Goal: Information Seeking & Learning: Find specific fact

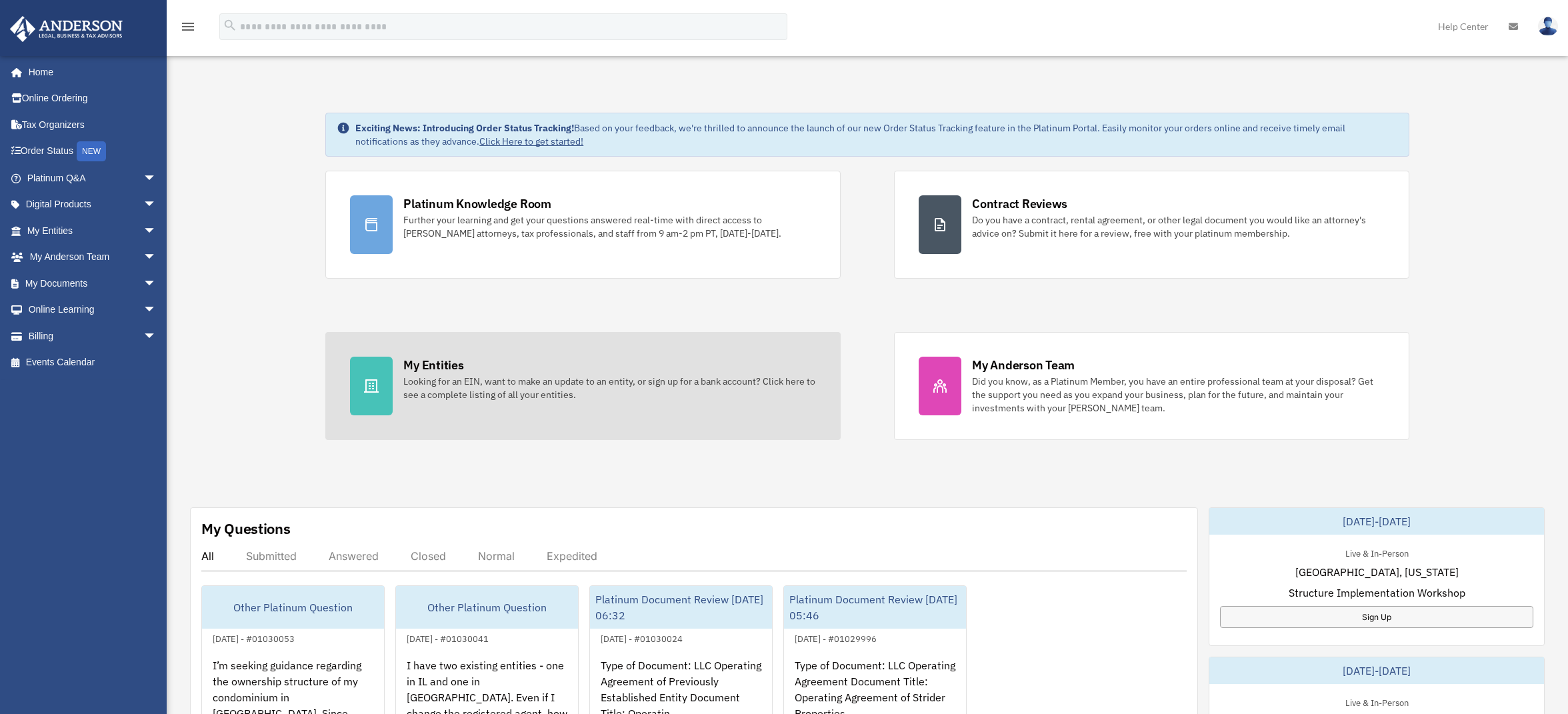
click at [609, 376] on div "Looking for an EIN, want to make an update to an entity, or sign up for a bank …" at bounding box center [609, 388] width 413 height 27
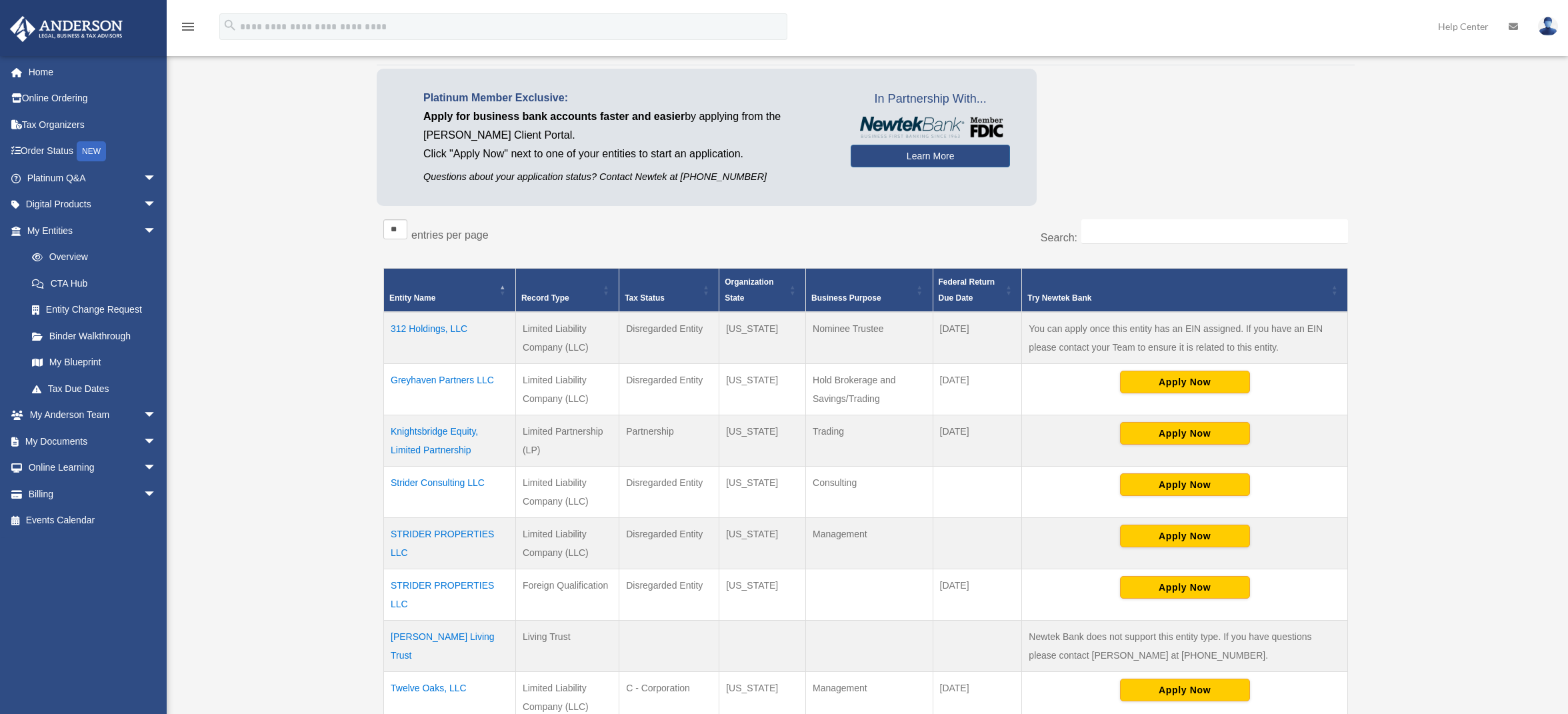
scroll to position [200, 0]
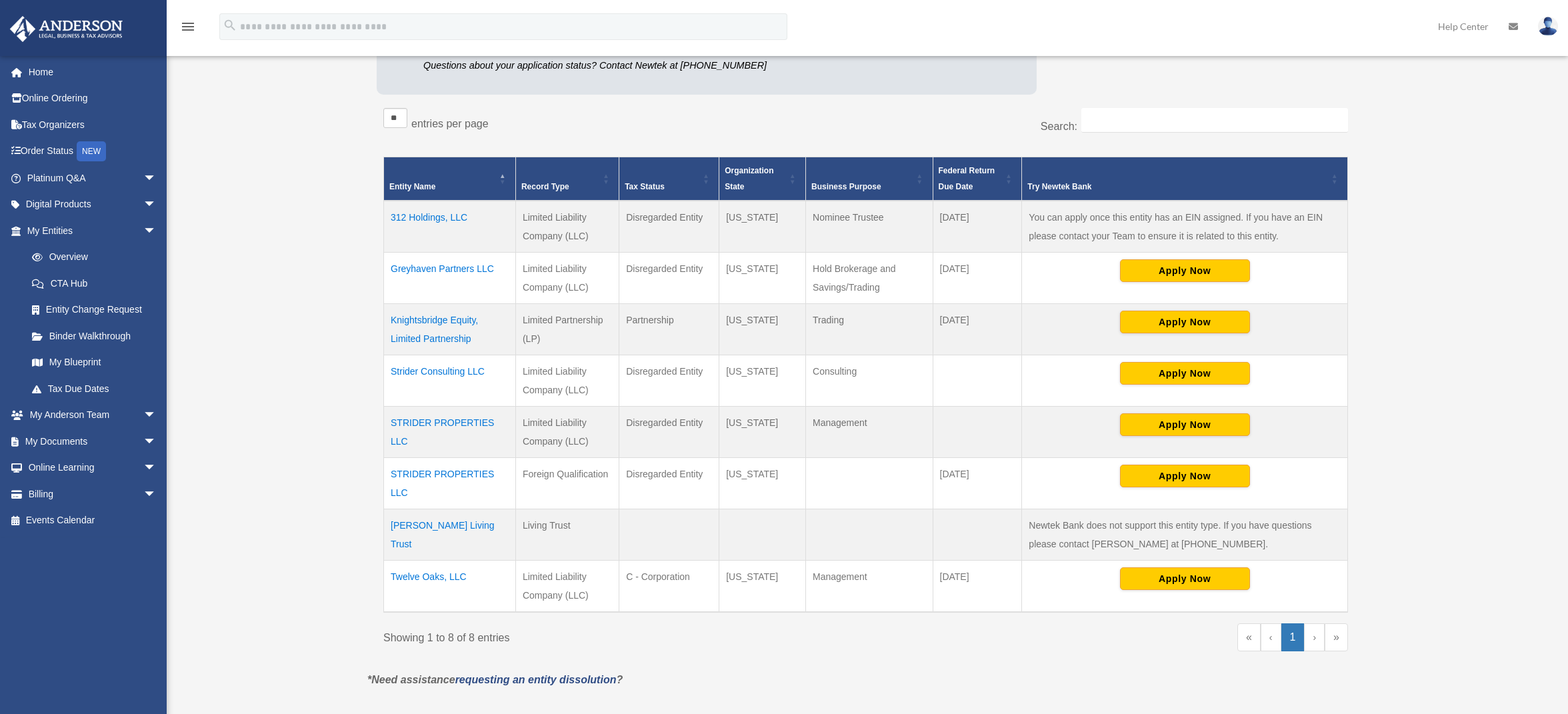
click at [436, 340] on td "Knightsbridge Equity, Limited Partnership" at bounding box center [449, 330] width 132 height 52
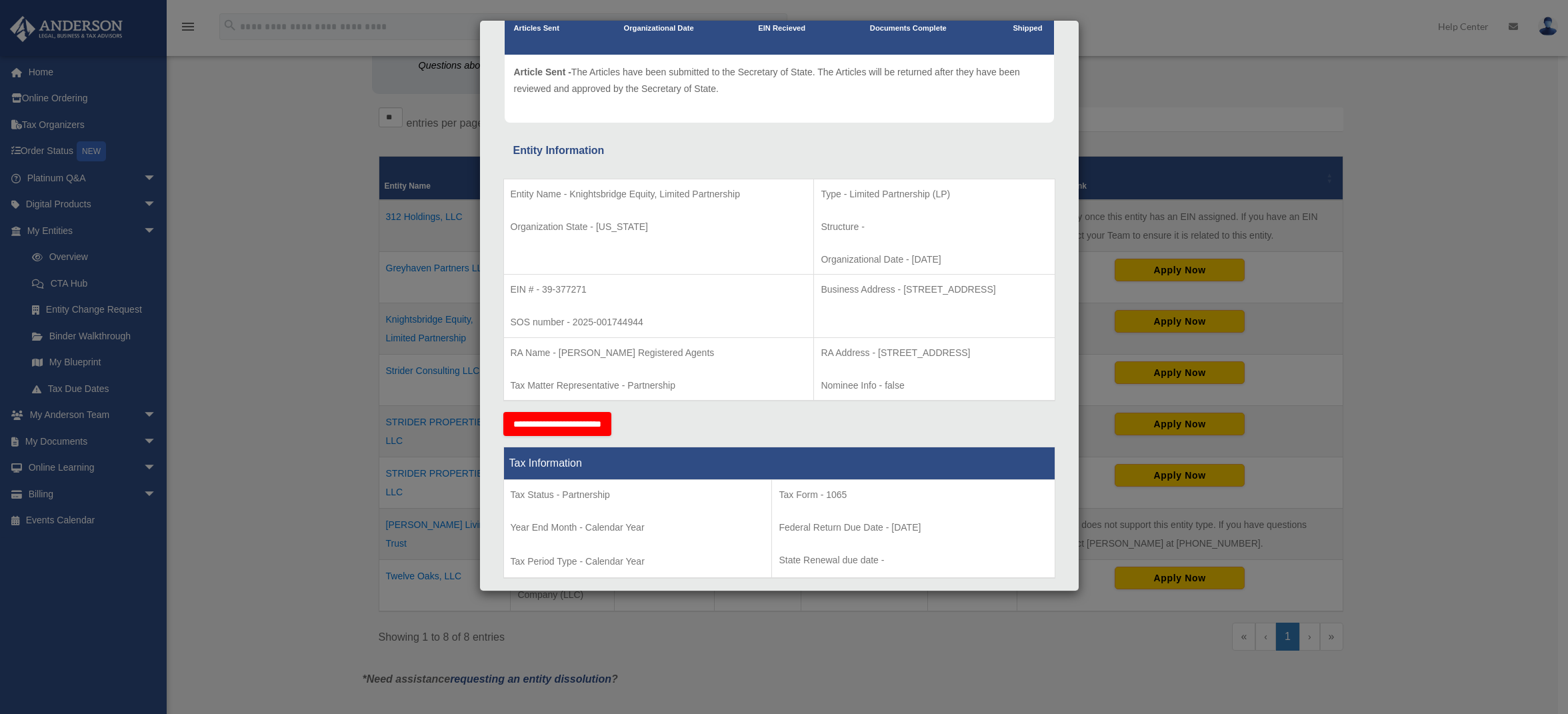
scroll to position [66, 0]
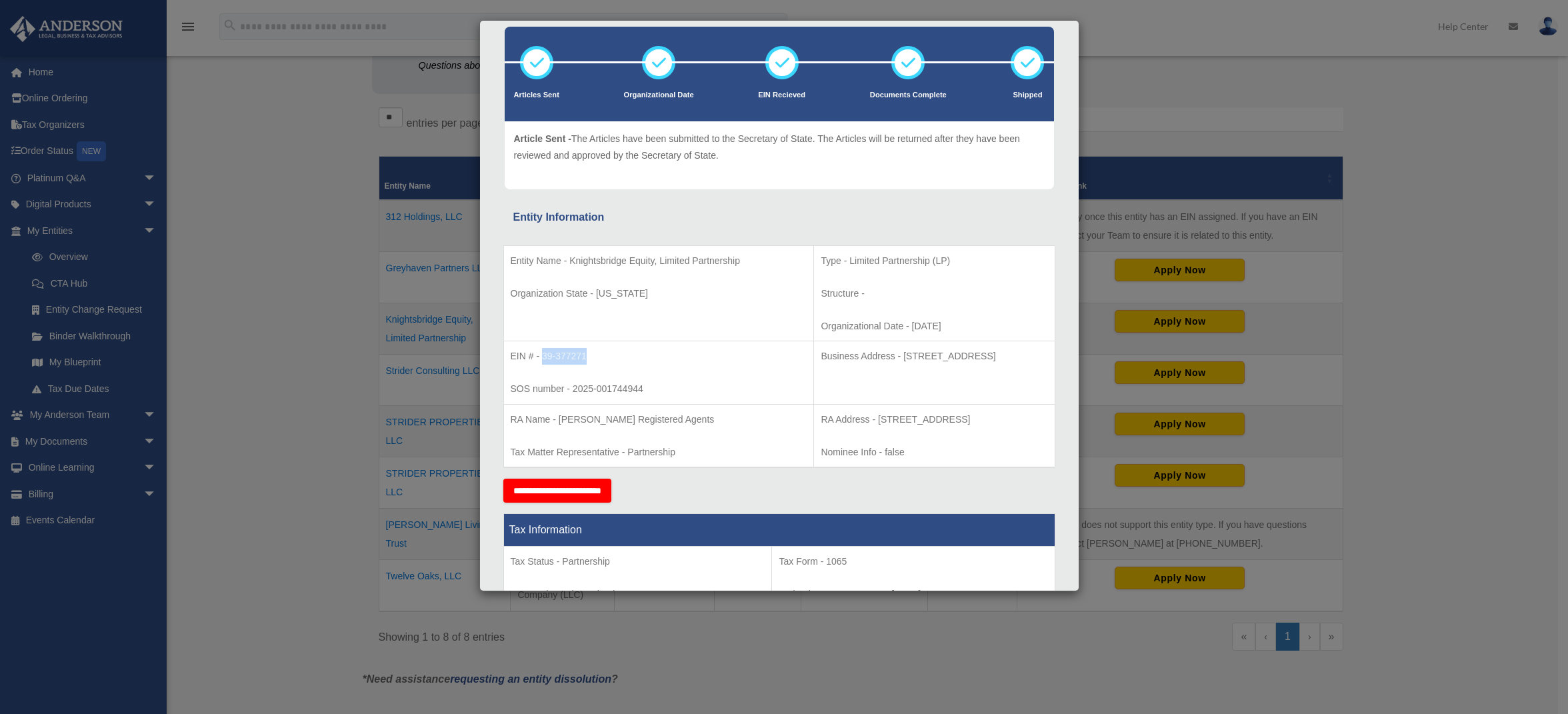
drag, startPoint x: 586, startPoint y: 357, endPoint x: 541, endPoint y: 356, distance: 45.0
click at [541, 356] on p "EIN # - 39-377271" at bounding box center [659, 356] width 297 height 16
copy p "39-377271"
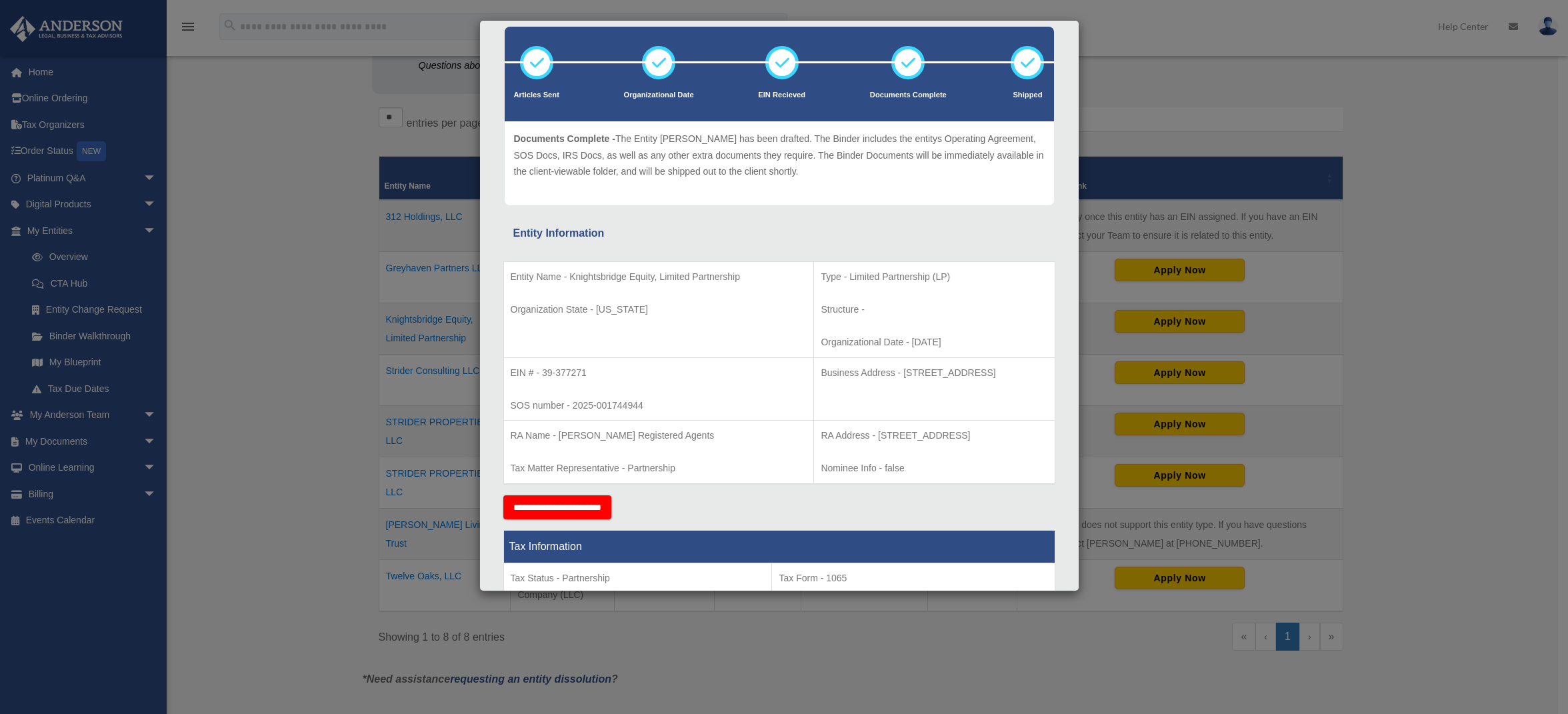
click at [870, 373] on p "Business Address - [STREET_ADDRESS]" at bounding box center [934, 373] width 226 height 16
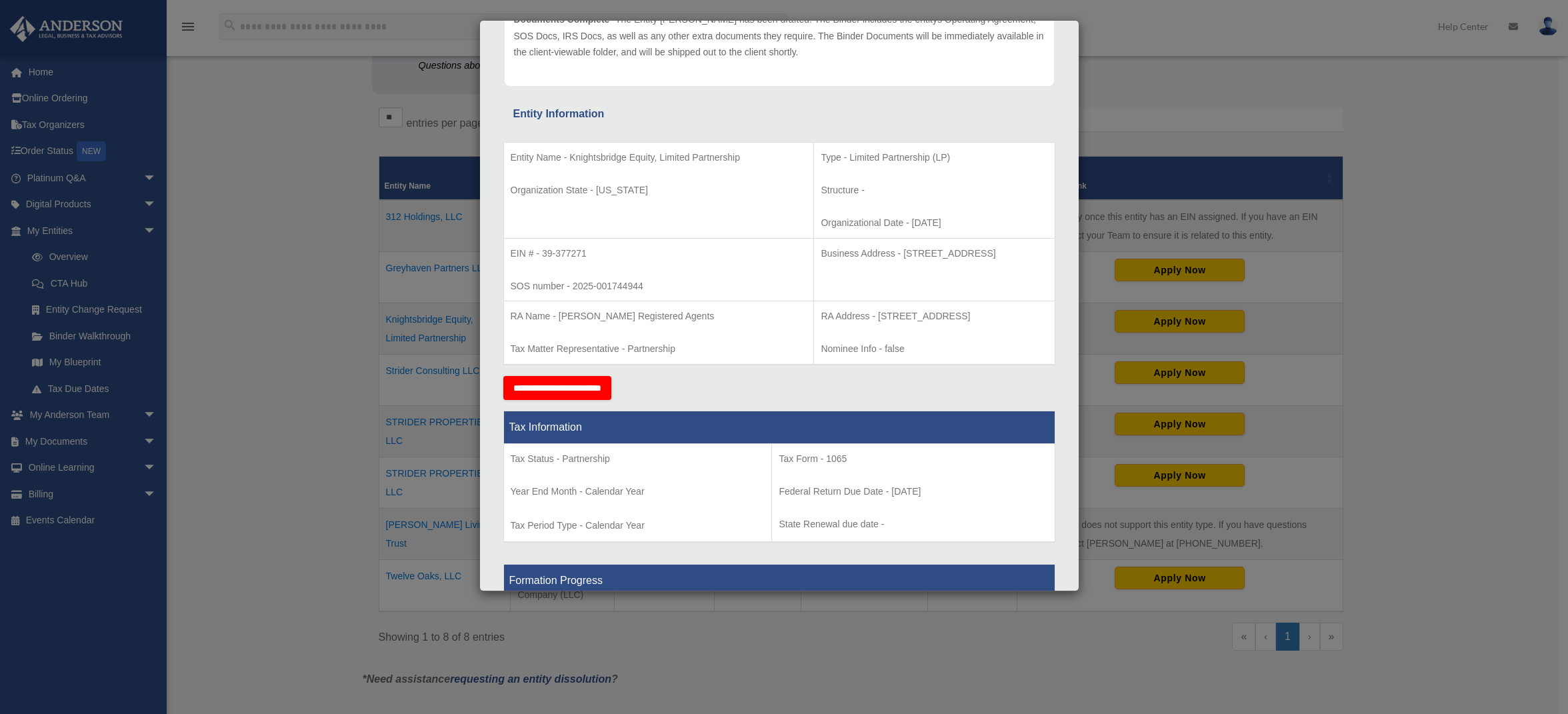
scroll to position [0, 0]
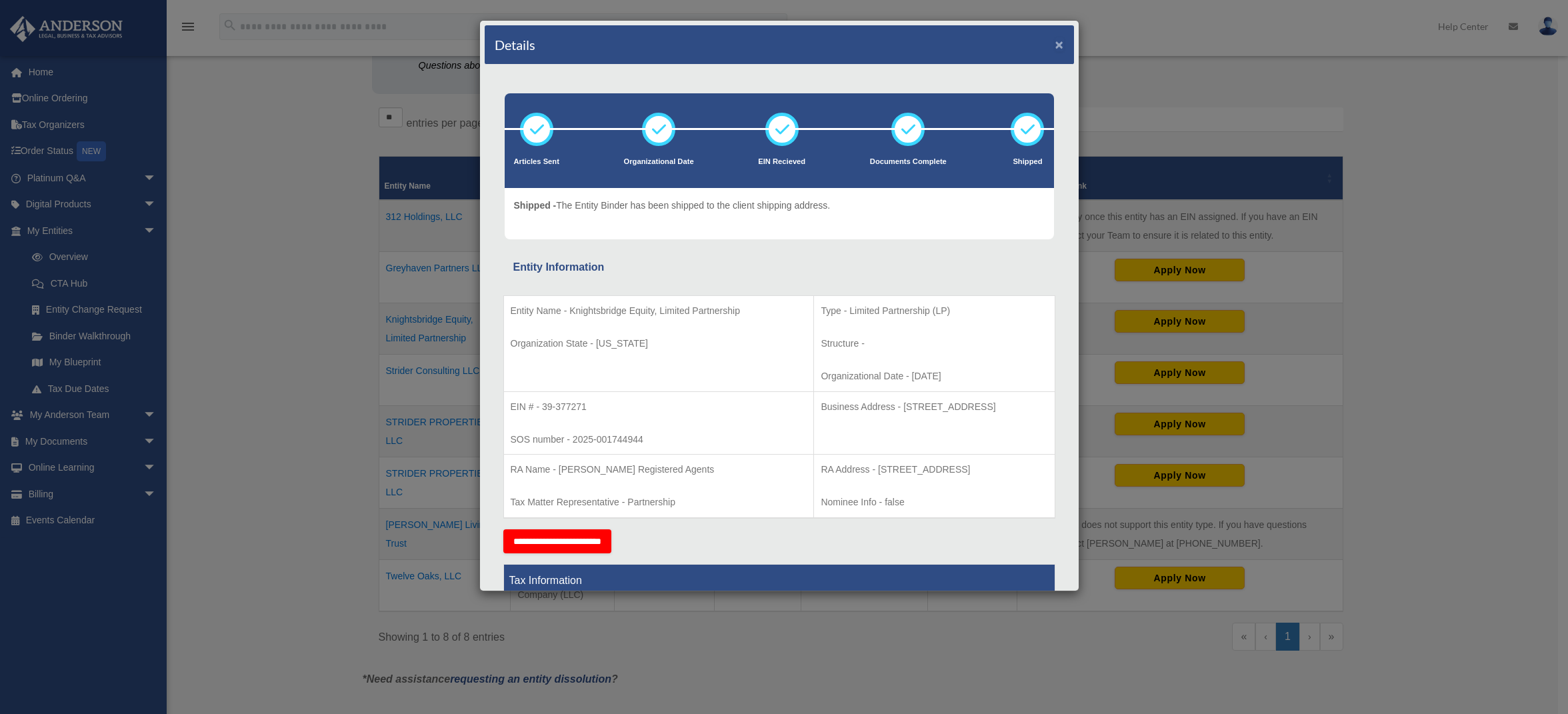
click at [1055, 48] on button "×" at bounding box center [1060, 44] width 9 height 14
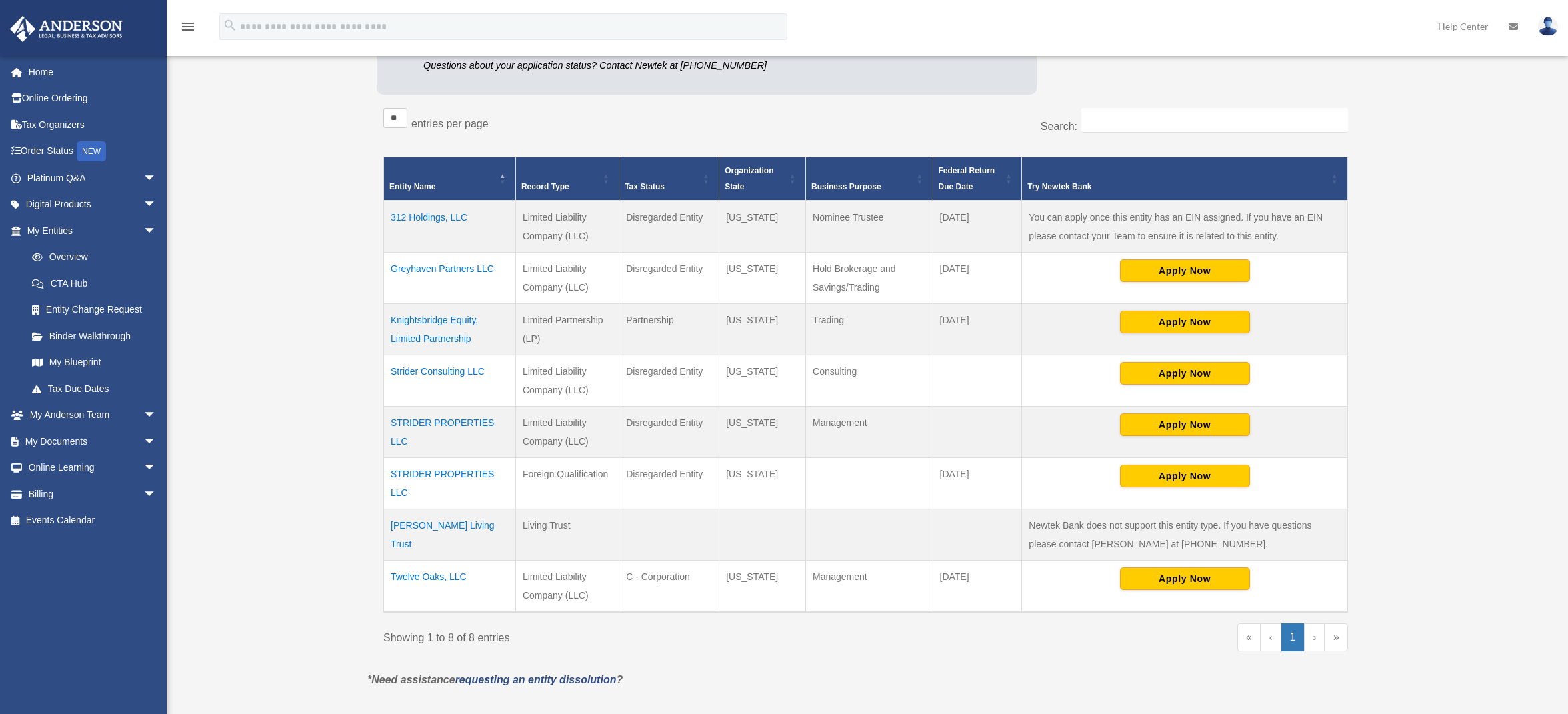
click at [457, 332] on td "Knightsbridge Equity, Limited Partnership" at bounding box center [449, 330] width 132 height 52
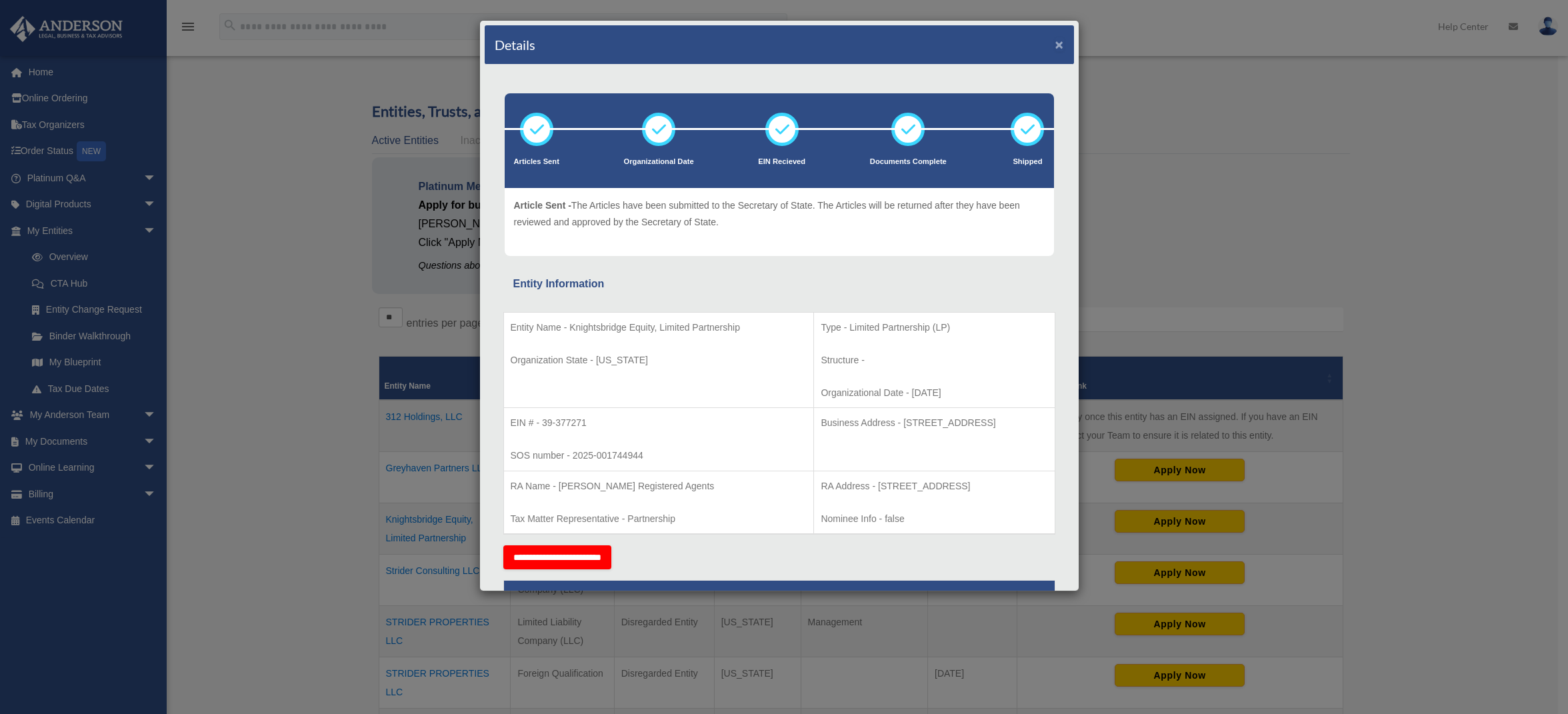
click at [1055, 48] on button "×" at bounding box center [1060, 44] width 9 height 14
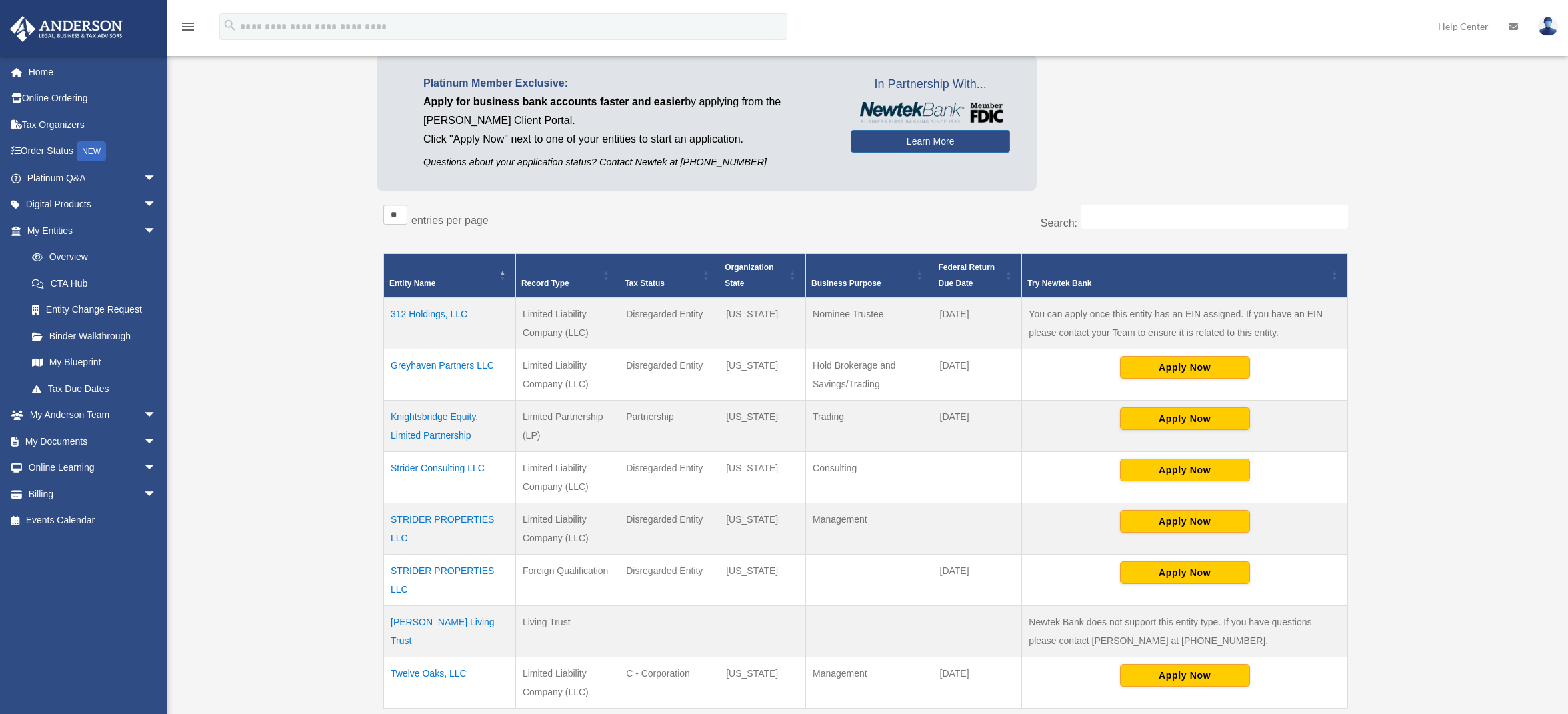
scroll to position [134, 0]
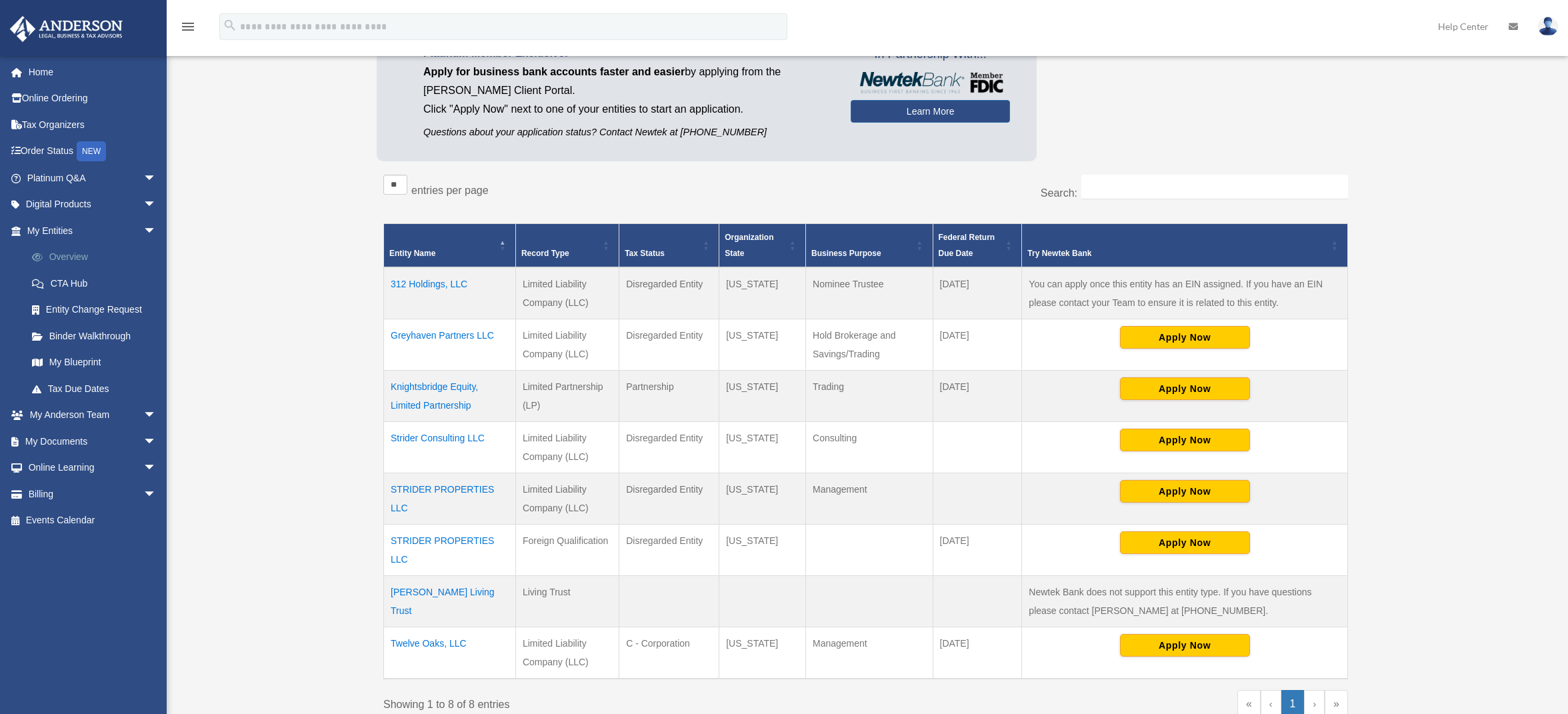
click at [116, 260] on link "Overview" at bounding box center [98, 257] width 158 height 27
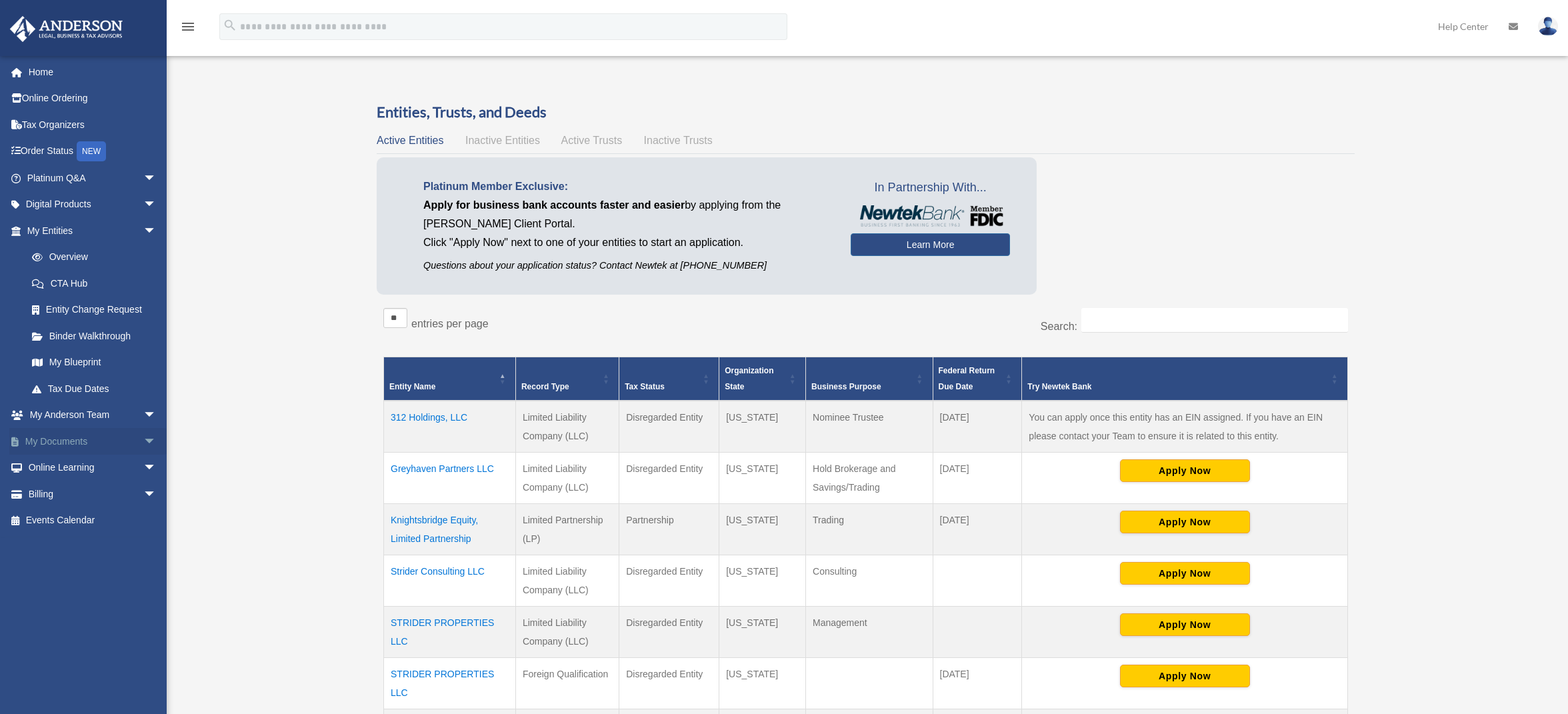
click at [144, 440] on span "arrow_drop_down" at bounding box center [157, 441] width 27 height 27
click at [90, 472] on link "Box" at bounding box center [98, 467] width 158 height 27
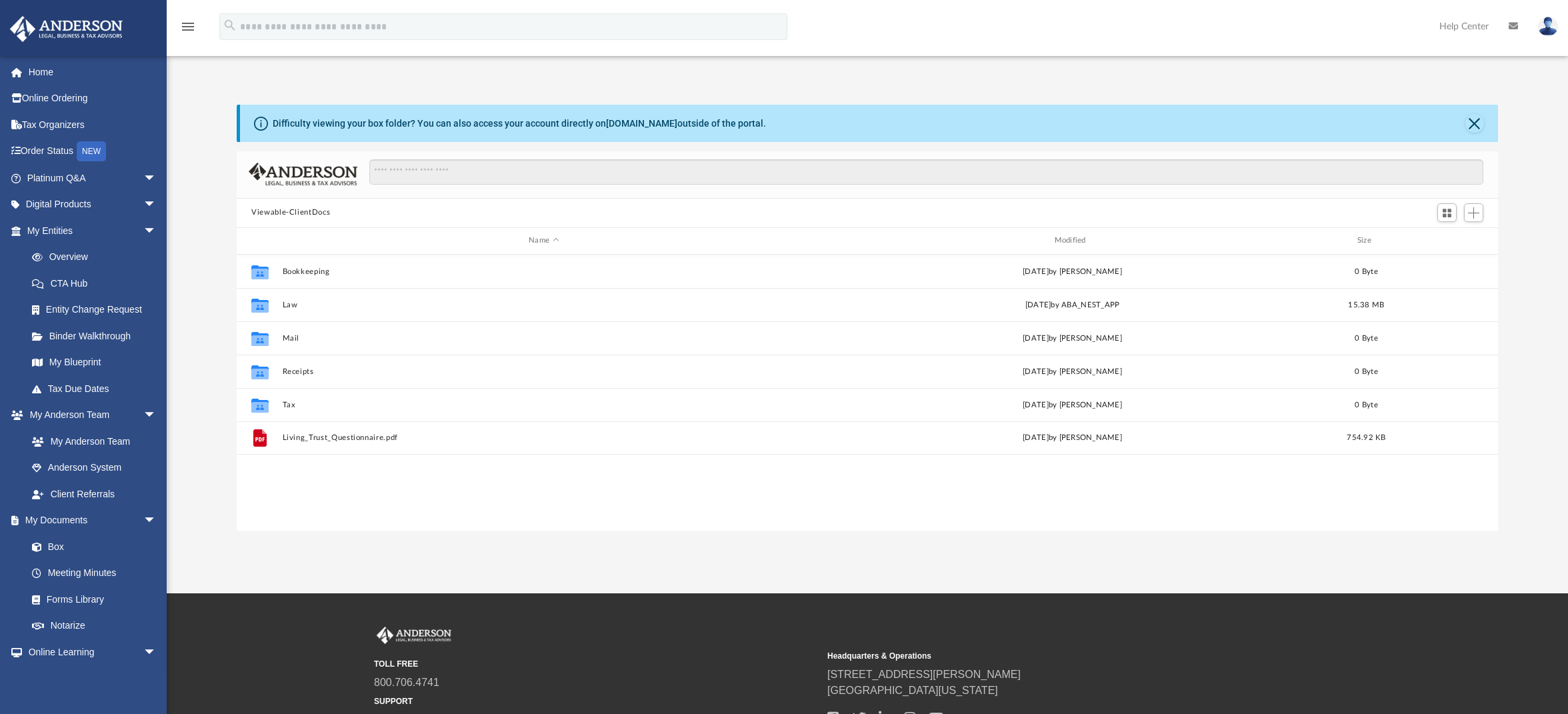
scroll to position [293, 1251]
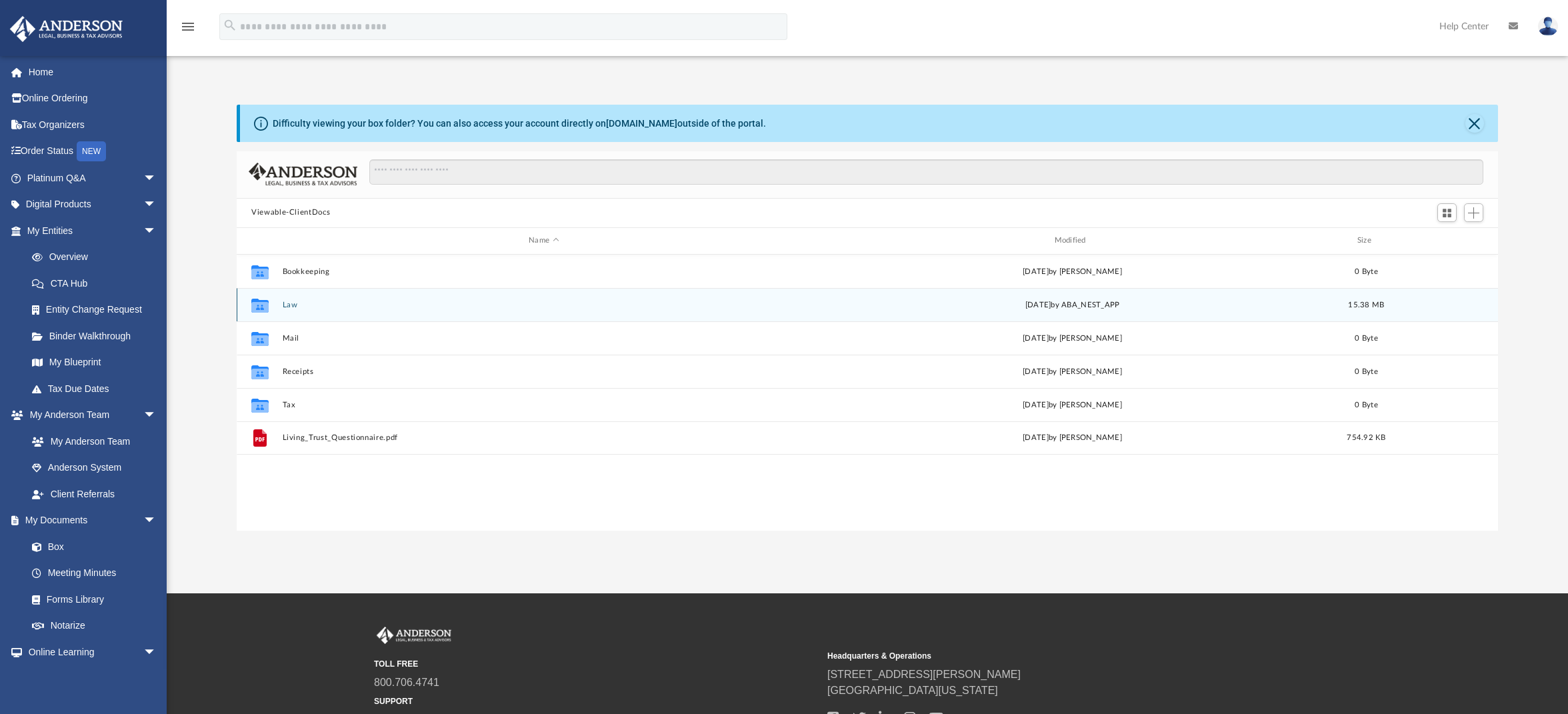
click at [293, 302] on button "Law" at bounding box center [544, 305] width 522 height 9
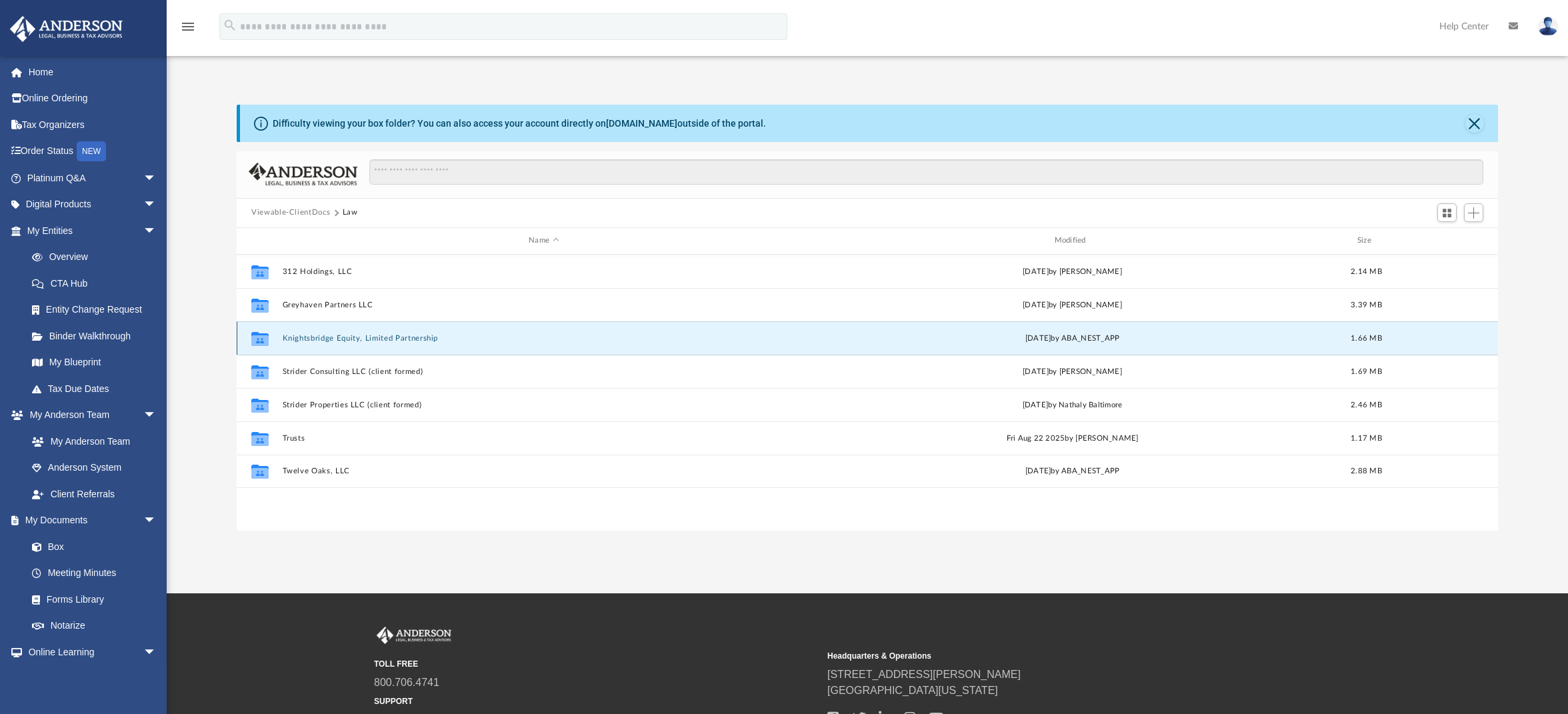
click at [403, 334] on button "Knightsbridge Equity, Limited Partnership" at bounding box center [544, 338] width 522 height 9
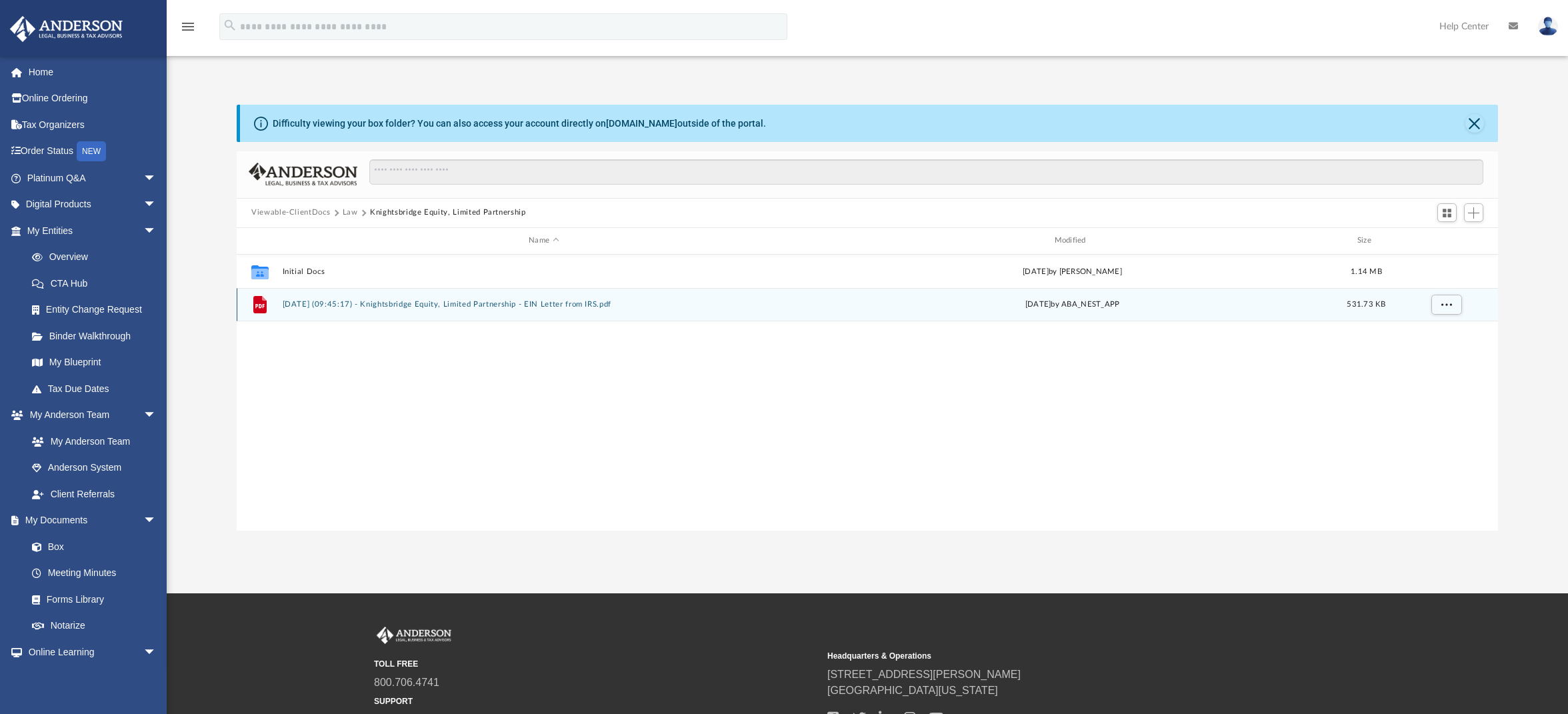
click at [493, 305] on button "2025.08.26 (09:45:17) - Knightsbridge Equity, Limited Partnership - EIN Letter …" at bounding box center [544, 304] width 522 height 9
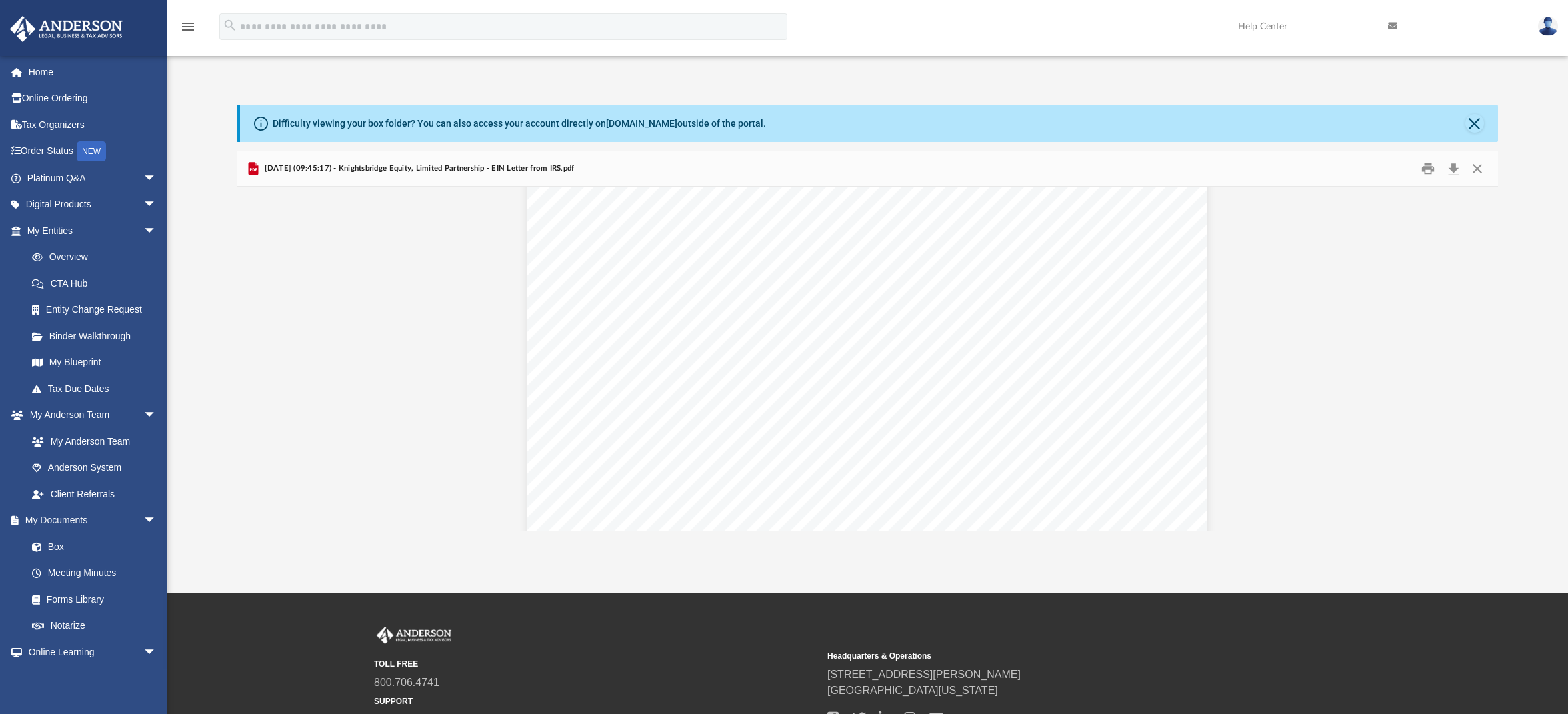
scroll to position [0, 0]
click at [90, 261] on link "Overview" at bounding box center [98, 257] width 158 height 27
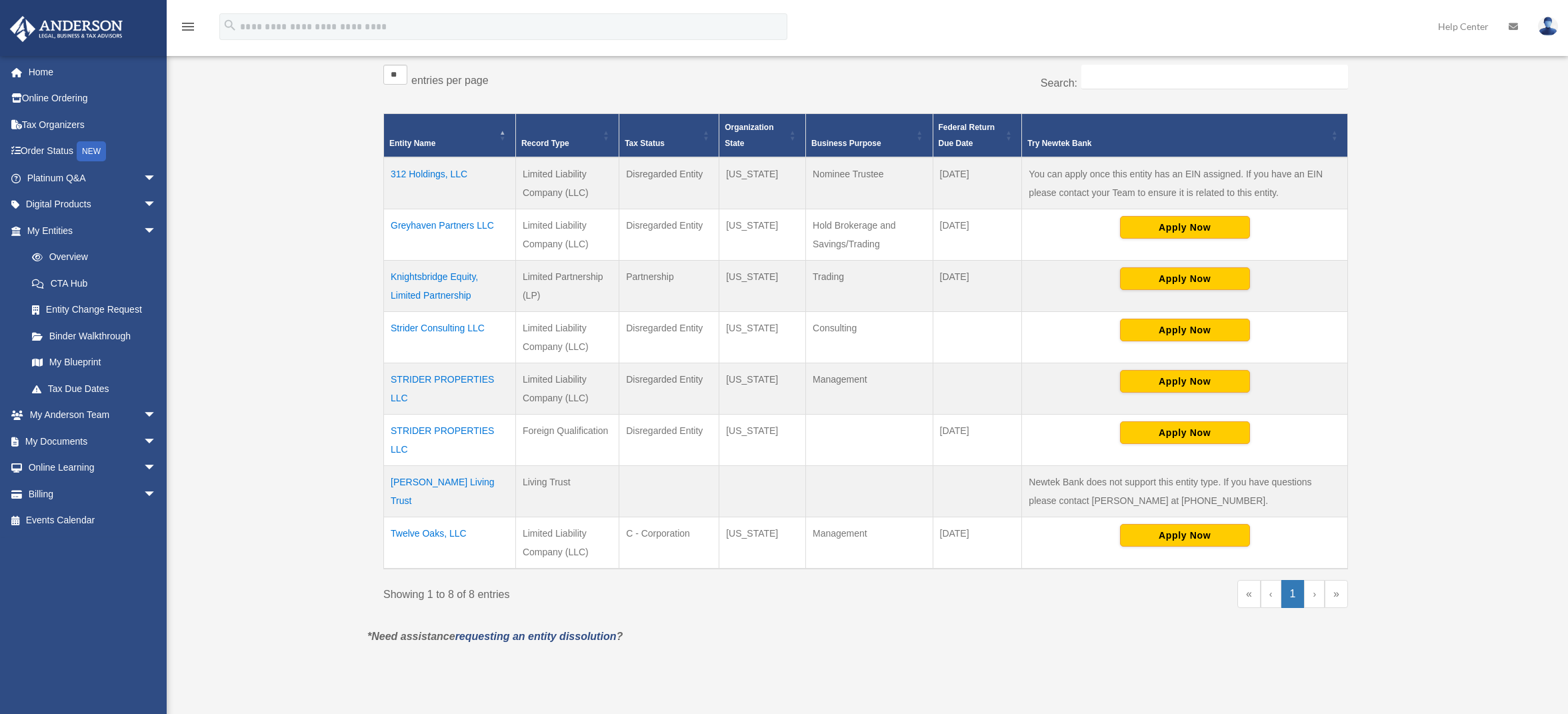
scroll to position [266, 0]
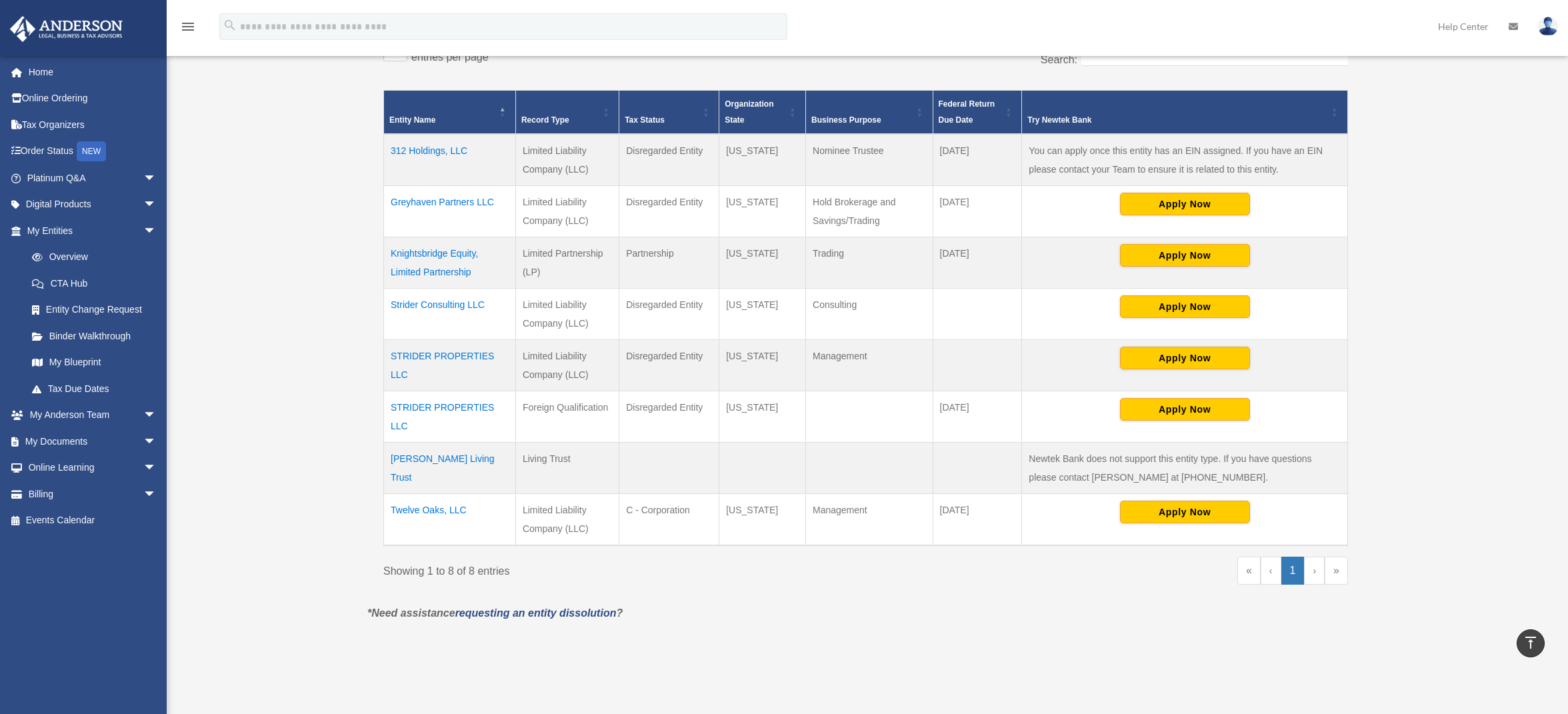
click at [454, 268] on td "Knightsbridge Equity, Limited Partnership" at bounding box center [449, 262] width 132 height 52
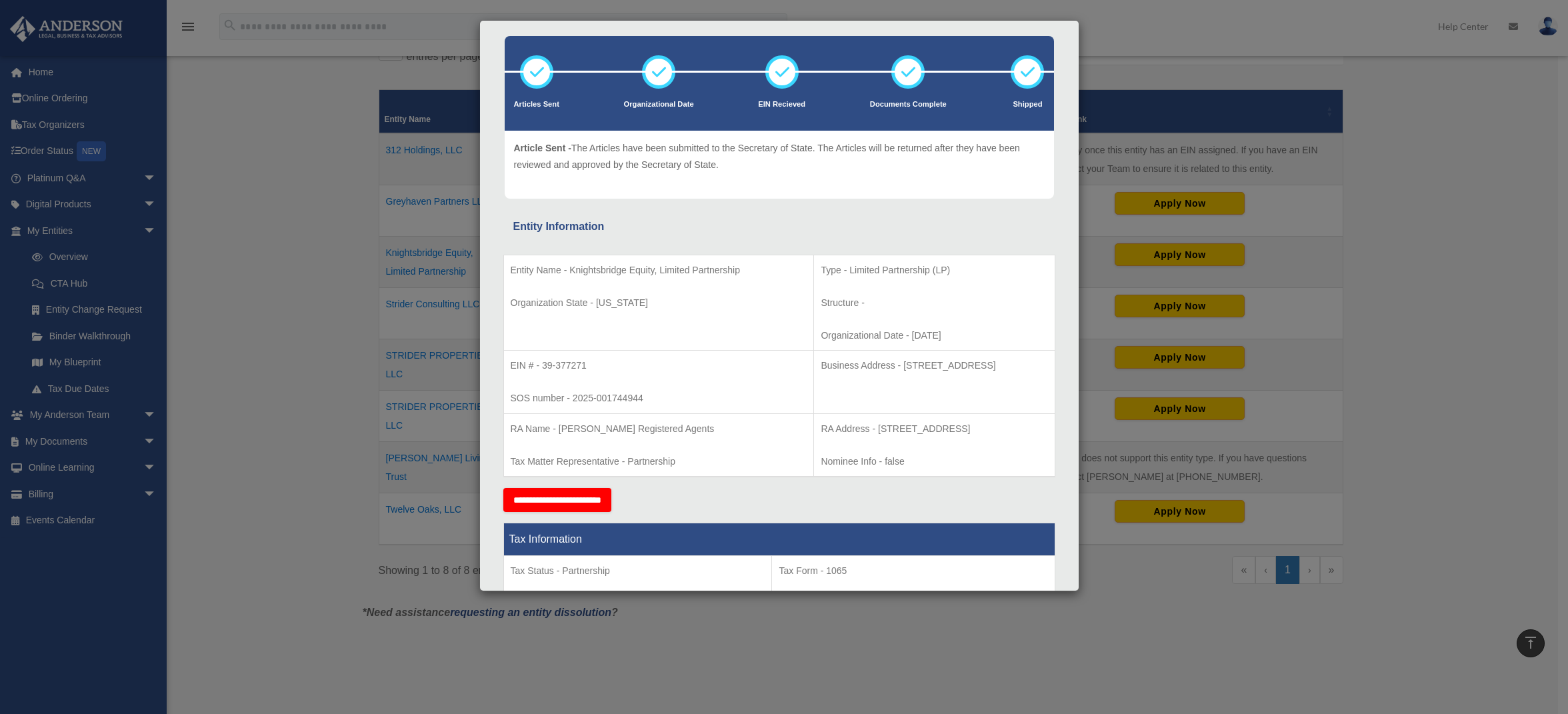
scroll to position [0, 0]
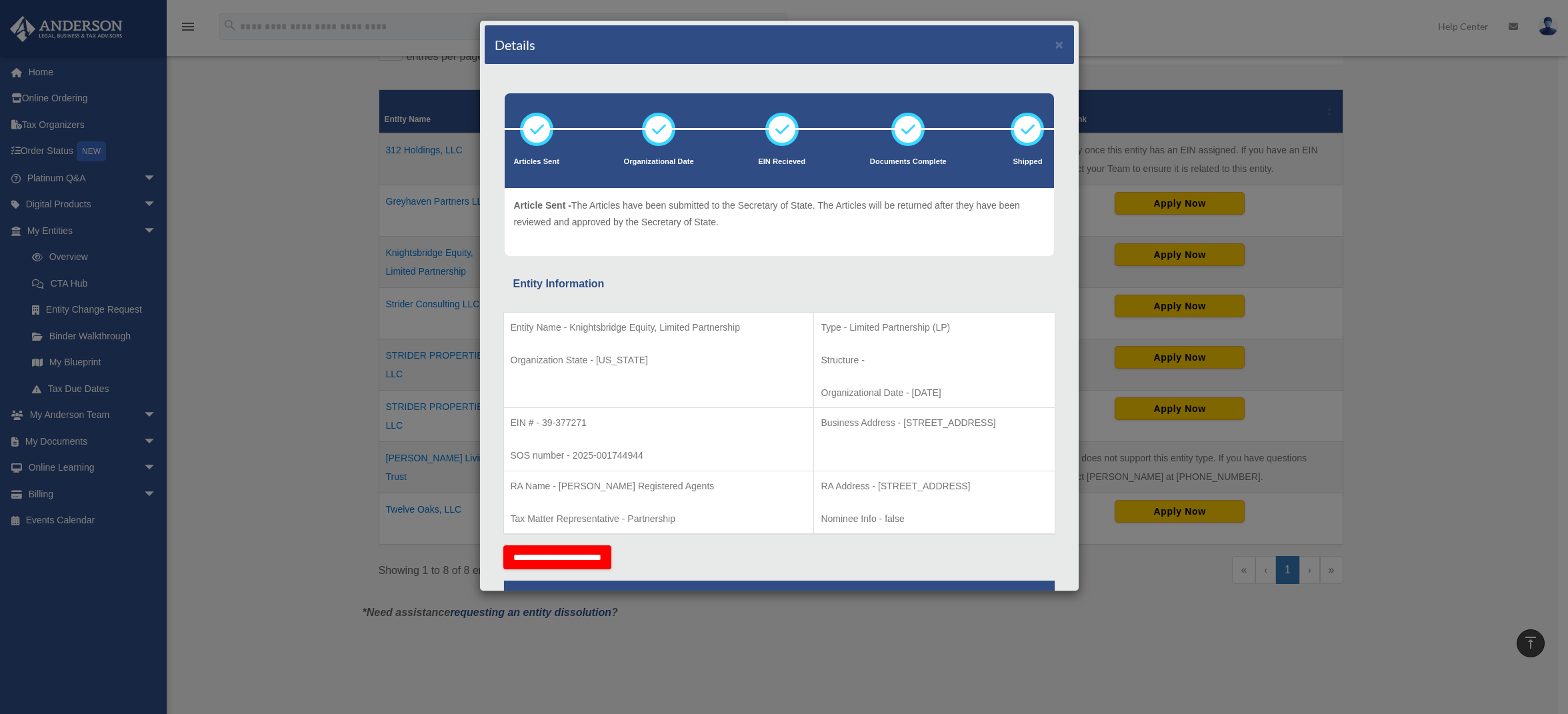
click at [1055, 38] on div "Details ×" at bounding box center [779, 45] width 590 height 39
click at [1055, 42] on div "Details ×" at bounding box center [779, 45] width 590 height 39
click at [1055, 42] on button "×" at bounding box center [1060, 44] width 9 height 14
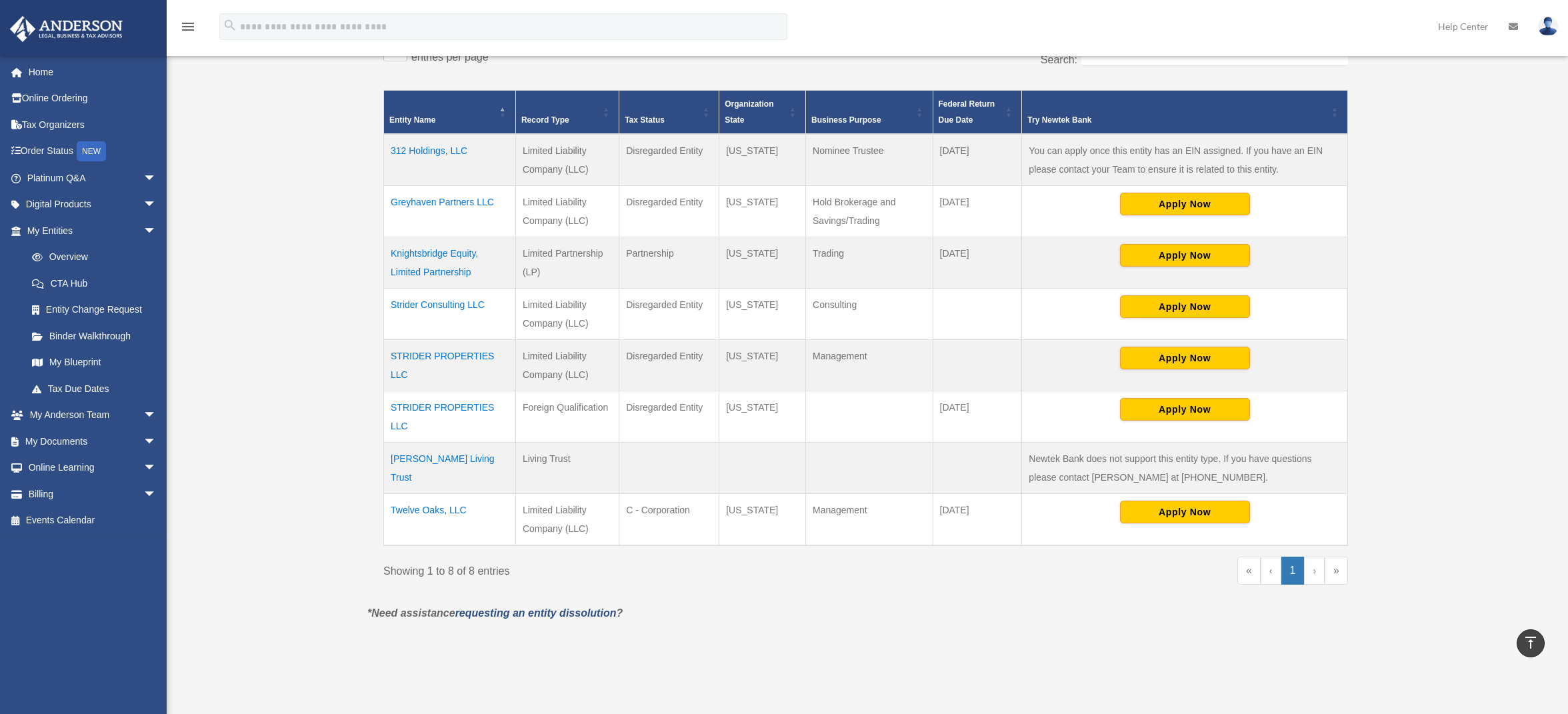
click at [422, 200] on td "Greyhaven Partners LLC" at bounding box center [449, 211] width 132 height 52
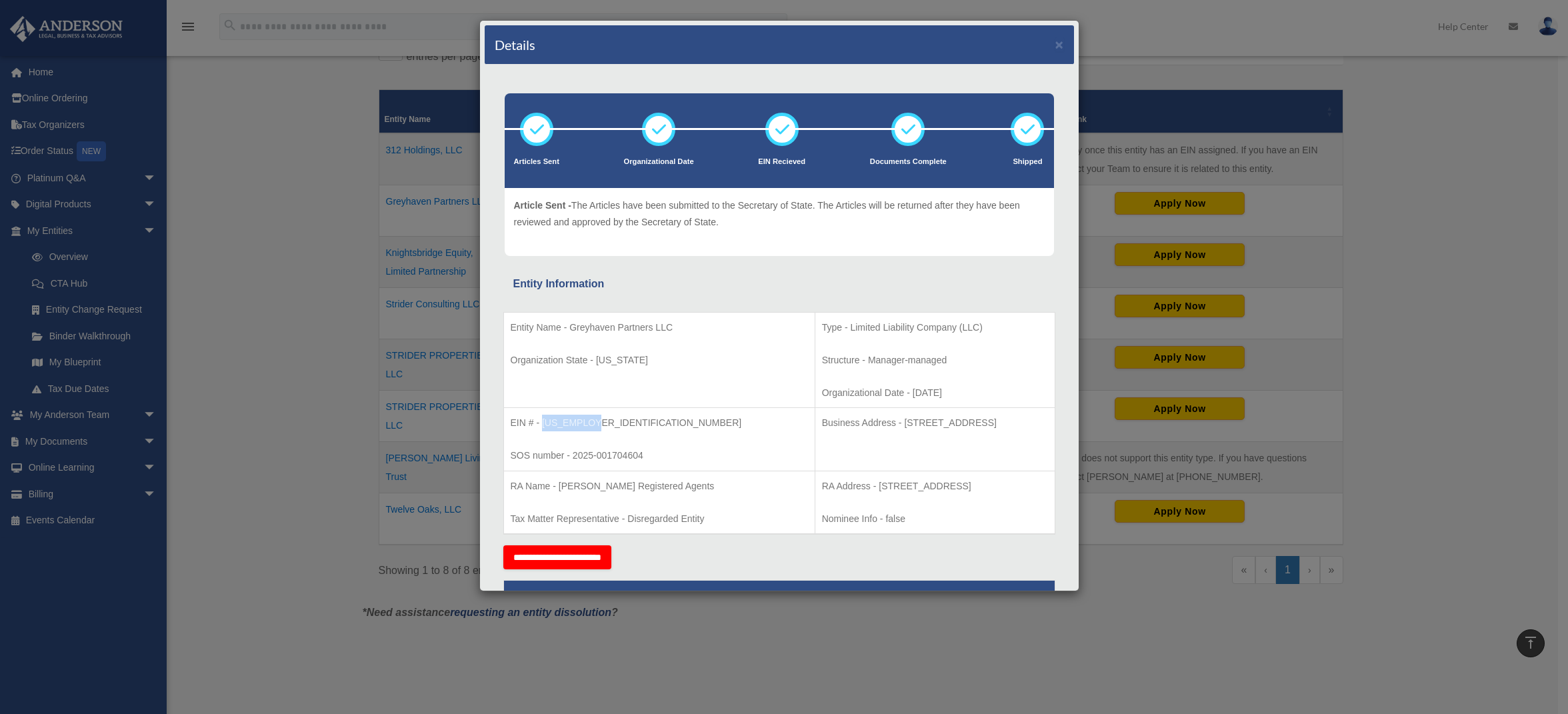
drag, startPoint x: 591, startPoint y: 424, endPoint x: 544, endPoint y: 423, distance: 47.0
click at [544, 423] on p "EIN # - 39-2820770" at bounding box center [659, 423] width 298 height 16
copy p "39-2820770"
click at [1055, 43] on button "×" at bounding box center [1060, 44] width 9 height 14
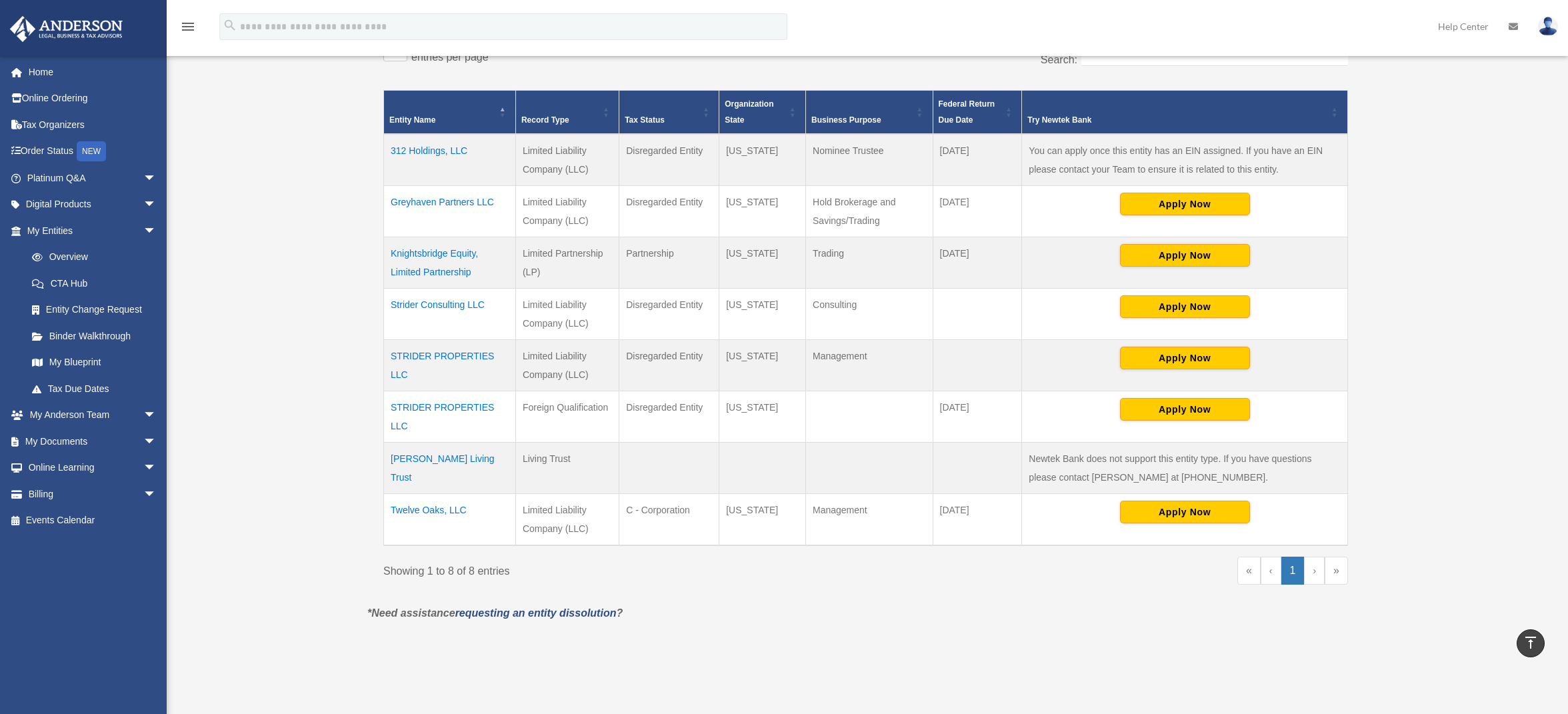
click at [438, 455] on td "Tranquilino Ryan Ventura Living Trust" at bounding box center [449, 468] width 132 height 52
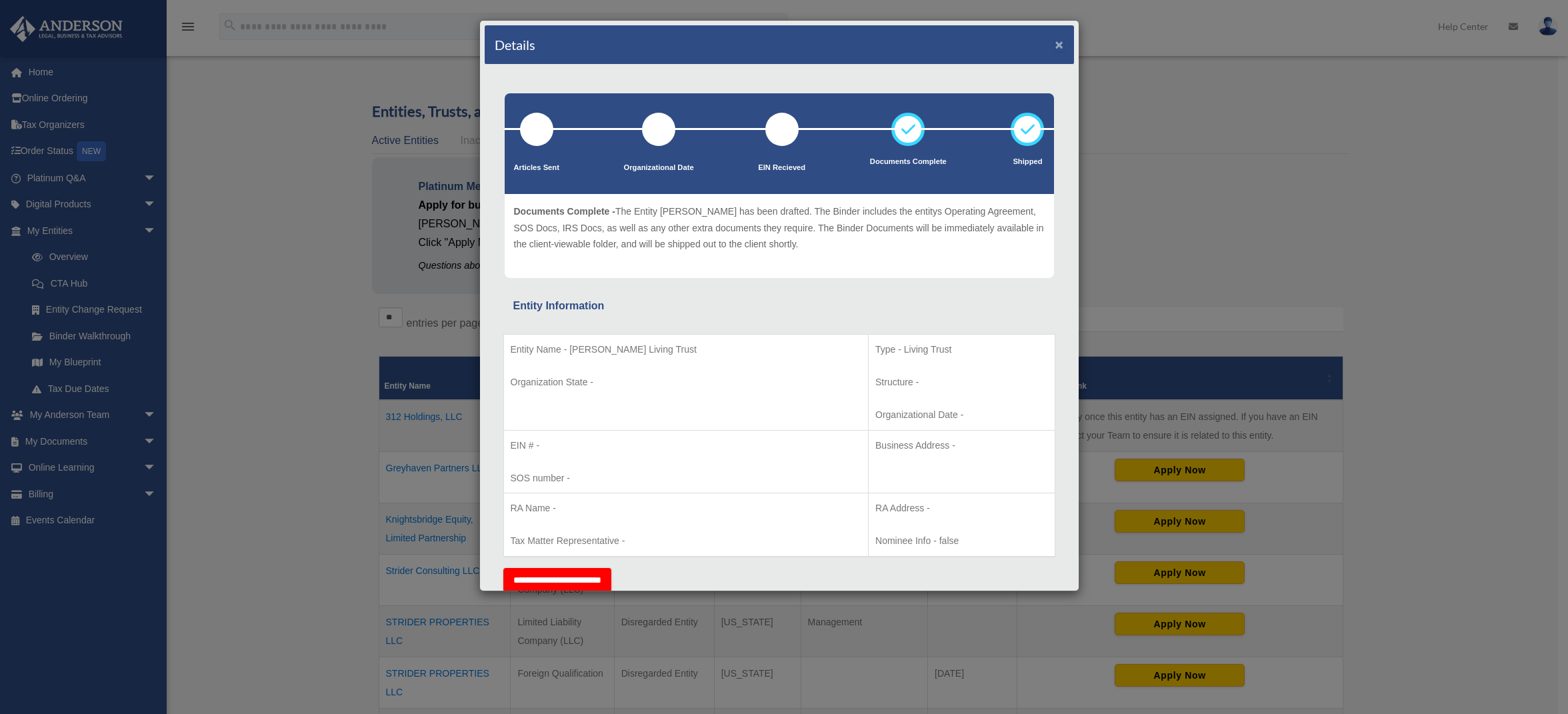
click at [1055, 48] on button "×" at bounding box center [1060, 44] width 9 height 14
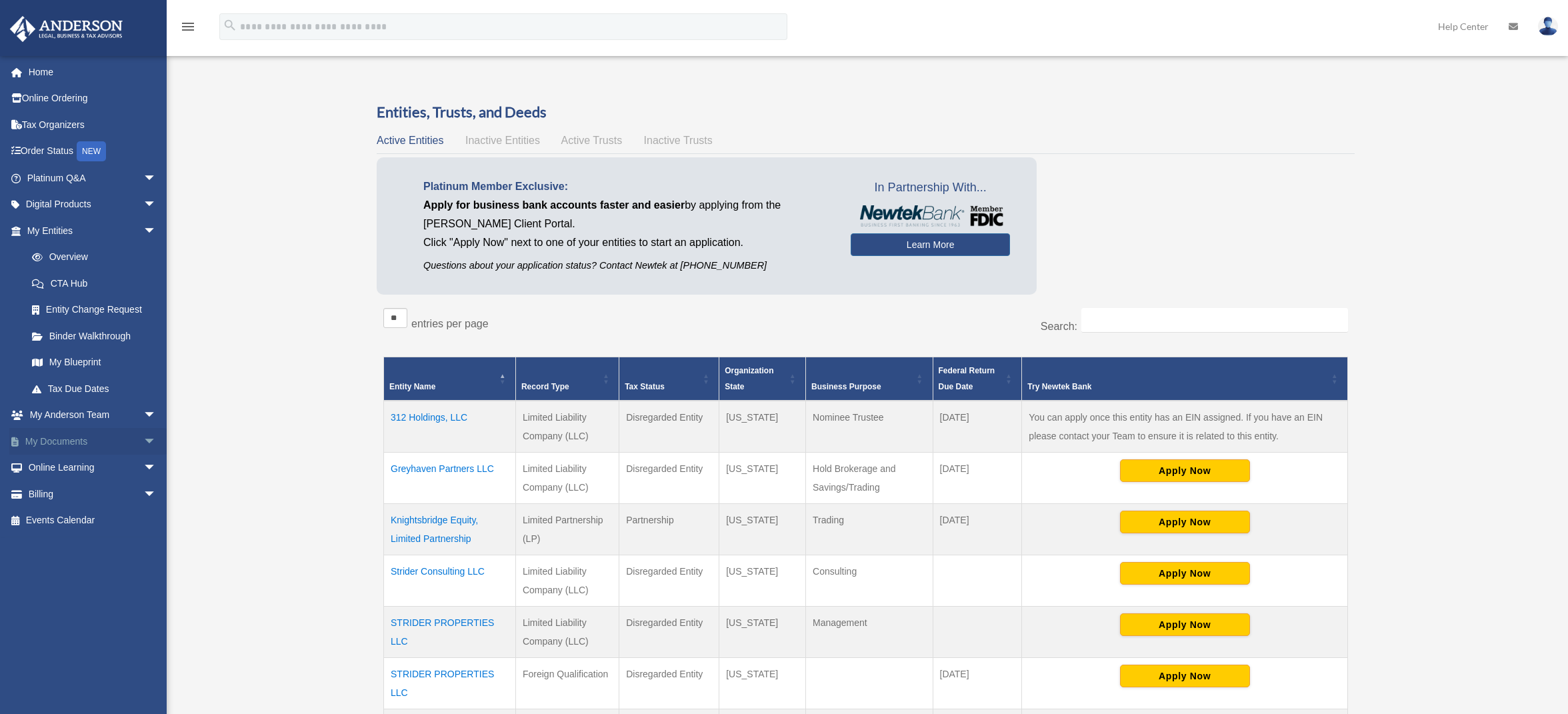
click at [144, 444] on span "arrow_drop_down" at bounding box center [157, 441] width 27 height 27
click at [101, 464] on link "Box" at bounding box center [98, 467] width 158 height 27
click at [48, 467] on link "Box" at bounding box center [98, 467] width 158 height 27
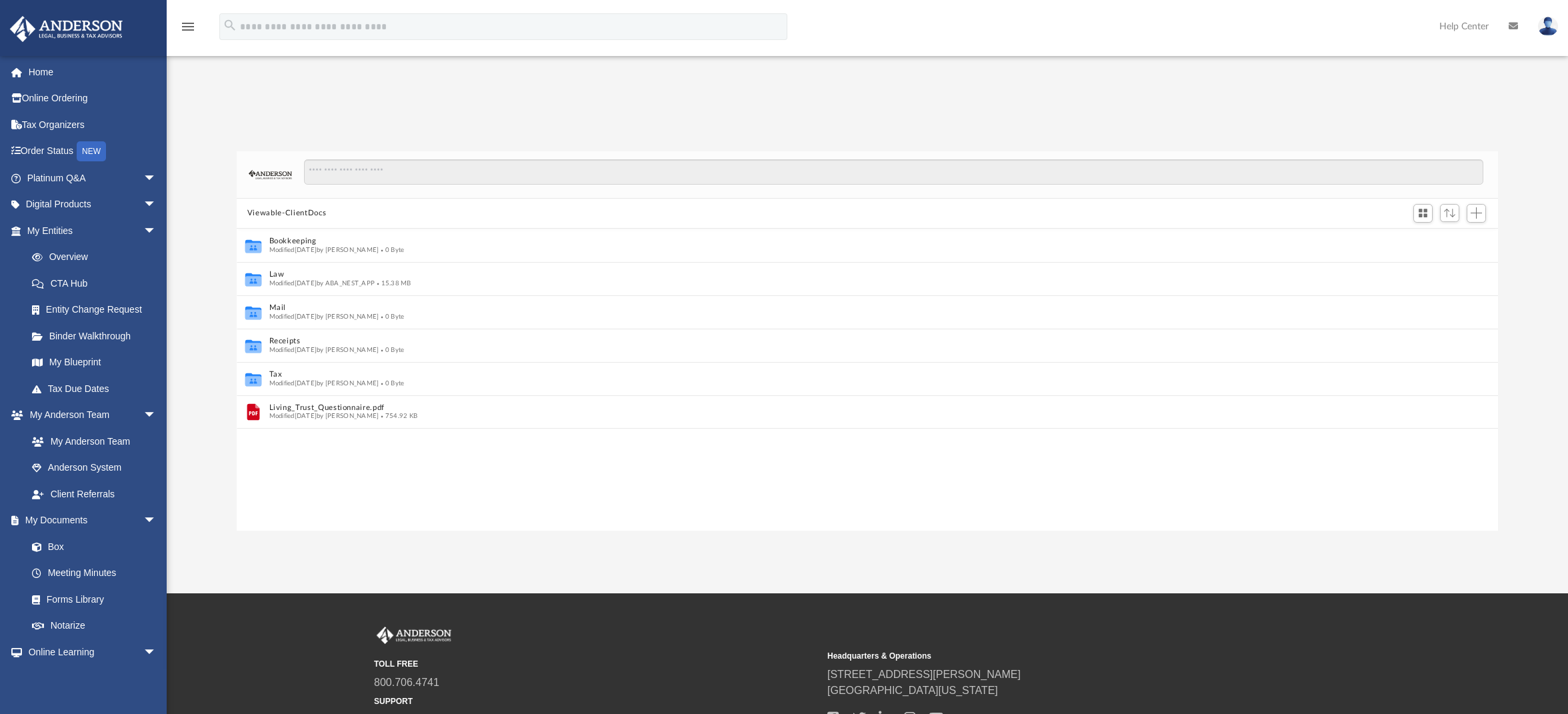
scroll to position [11, 11]
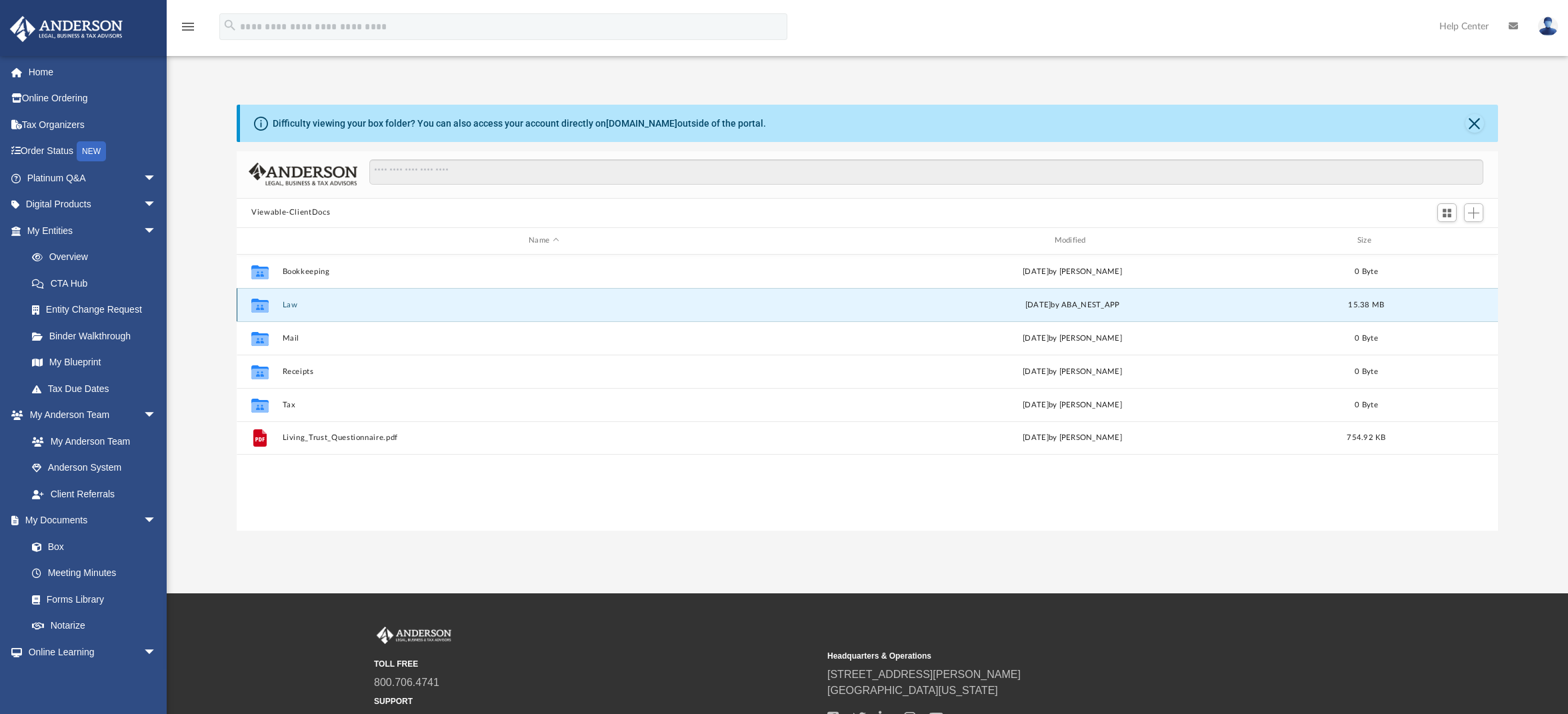
click at [286, 305] on button "Law" at bounding box center [544, 305] width 522 height 9
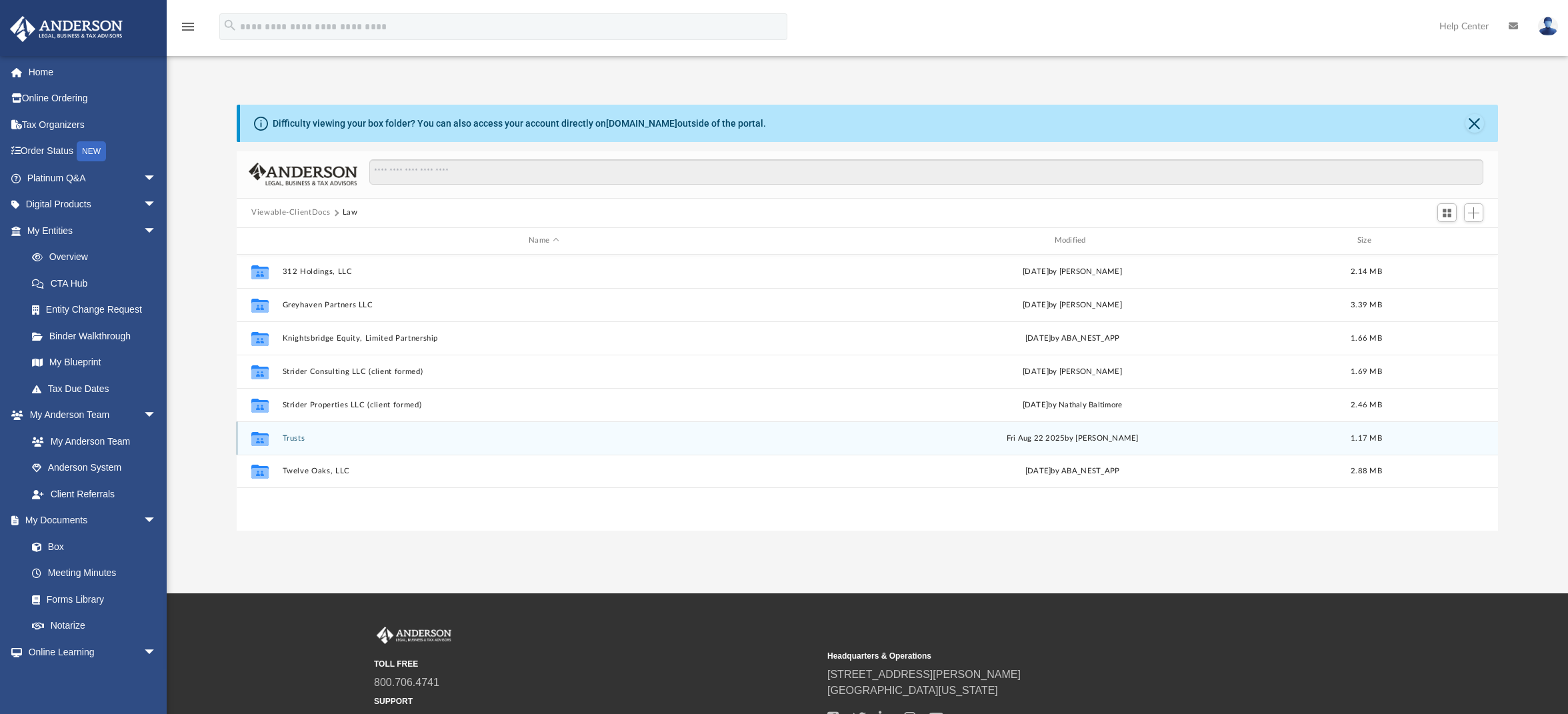
click at [287, 432] on div "Collaborated Folder Trusts [DATE] by [PERSON_NAME] 1.17 MB" at bounding box center [868, 438] width 1261 height 34
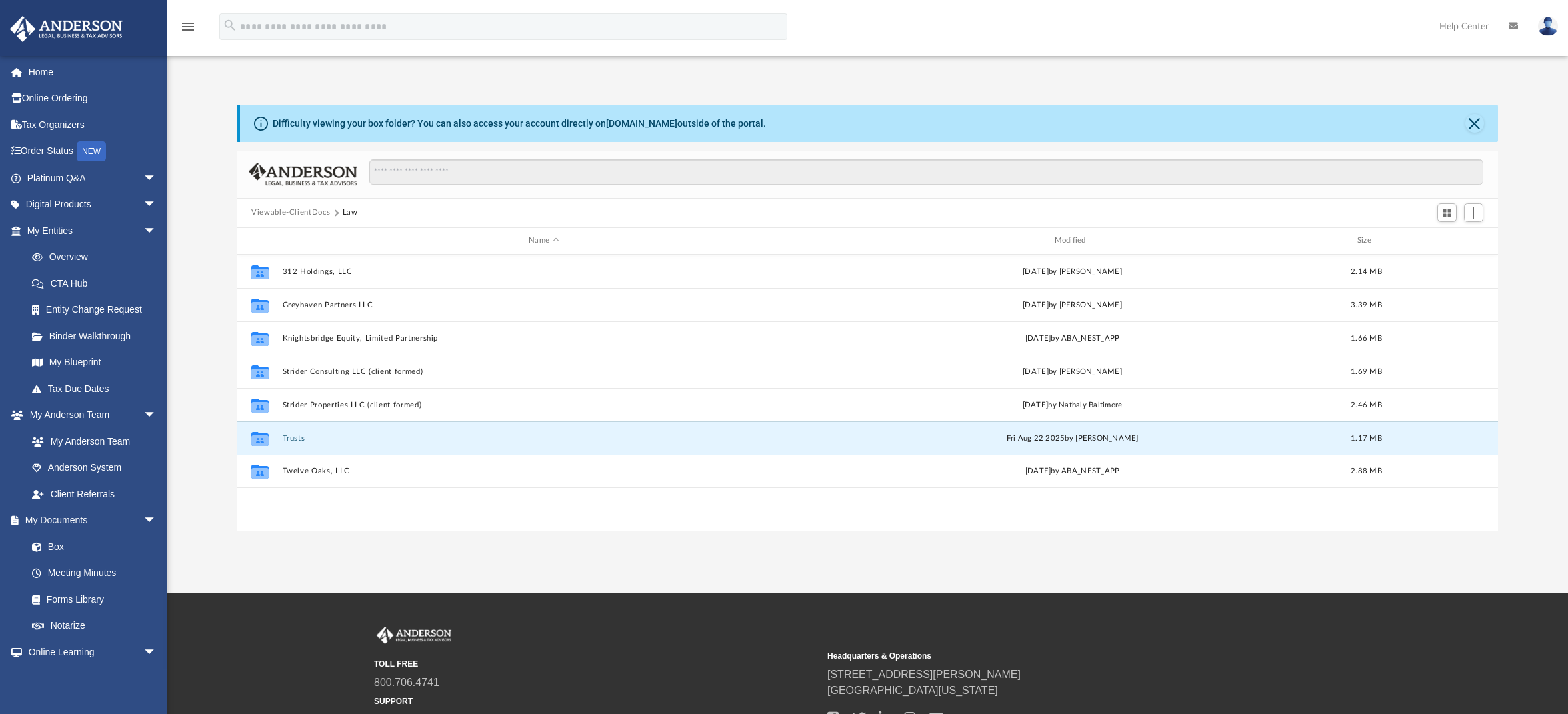
click at [290, 439] on button "Trusts" at bounding box center [544, 438] width 522 height 9
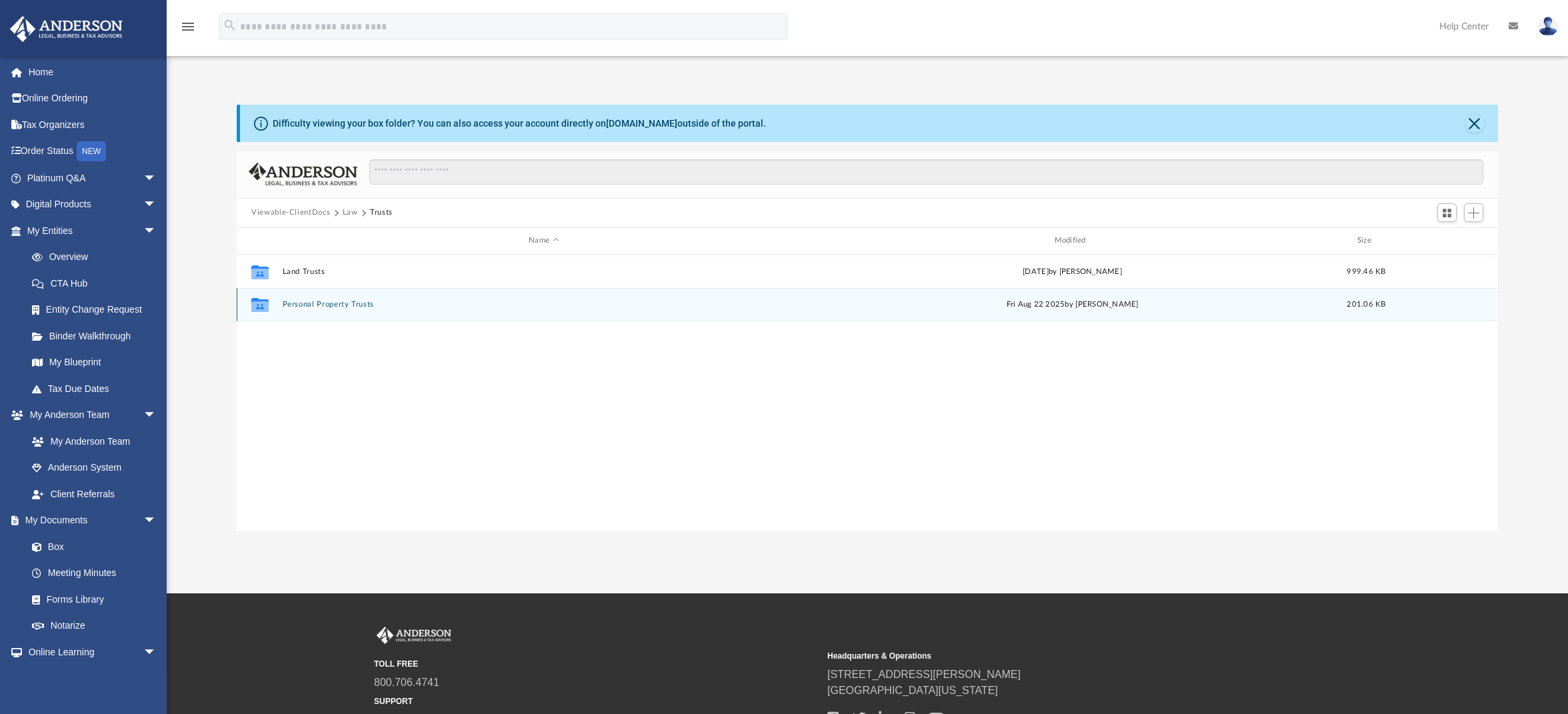
click at [332, 300] on button "Personal Property Trusts" at bounding box center [544, 304] width 522 height 9
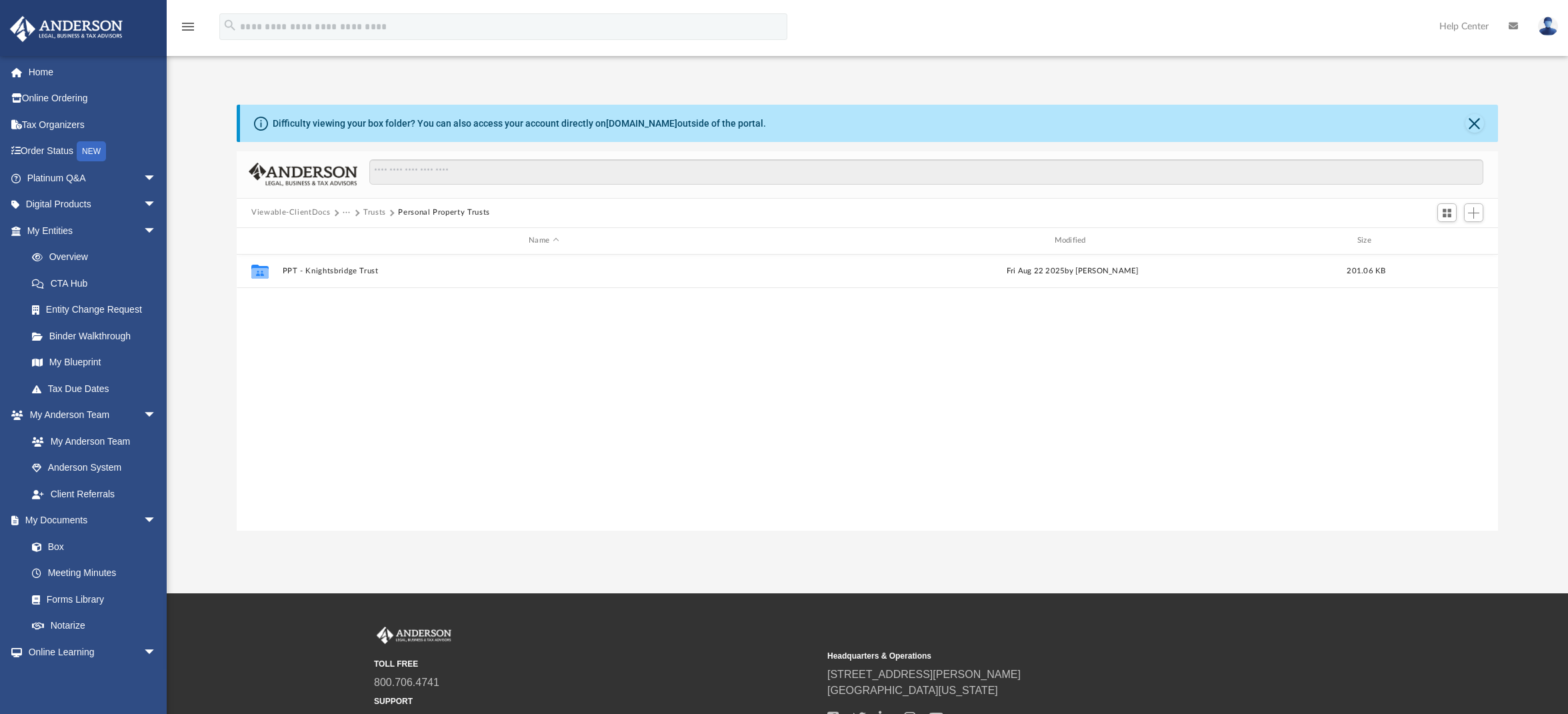
click at [365, 211] on button "Trusts" at bounding box center [375, 212] width 23 height 12
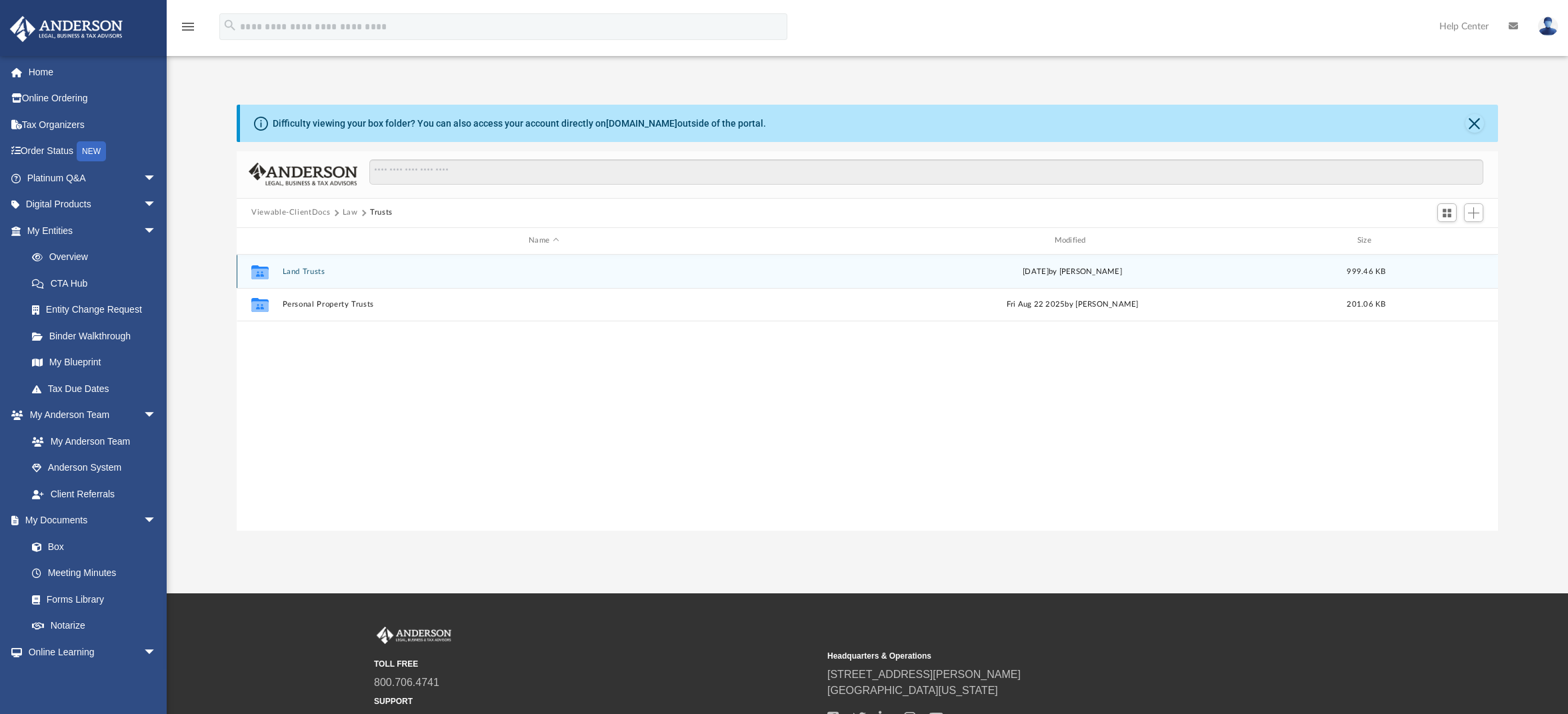
click at [312, 269] on button "Land Trusts" at bounding box center [544, 271] width 522 height 9
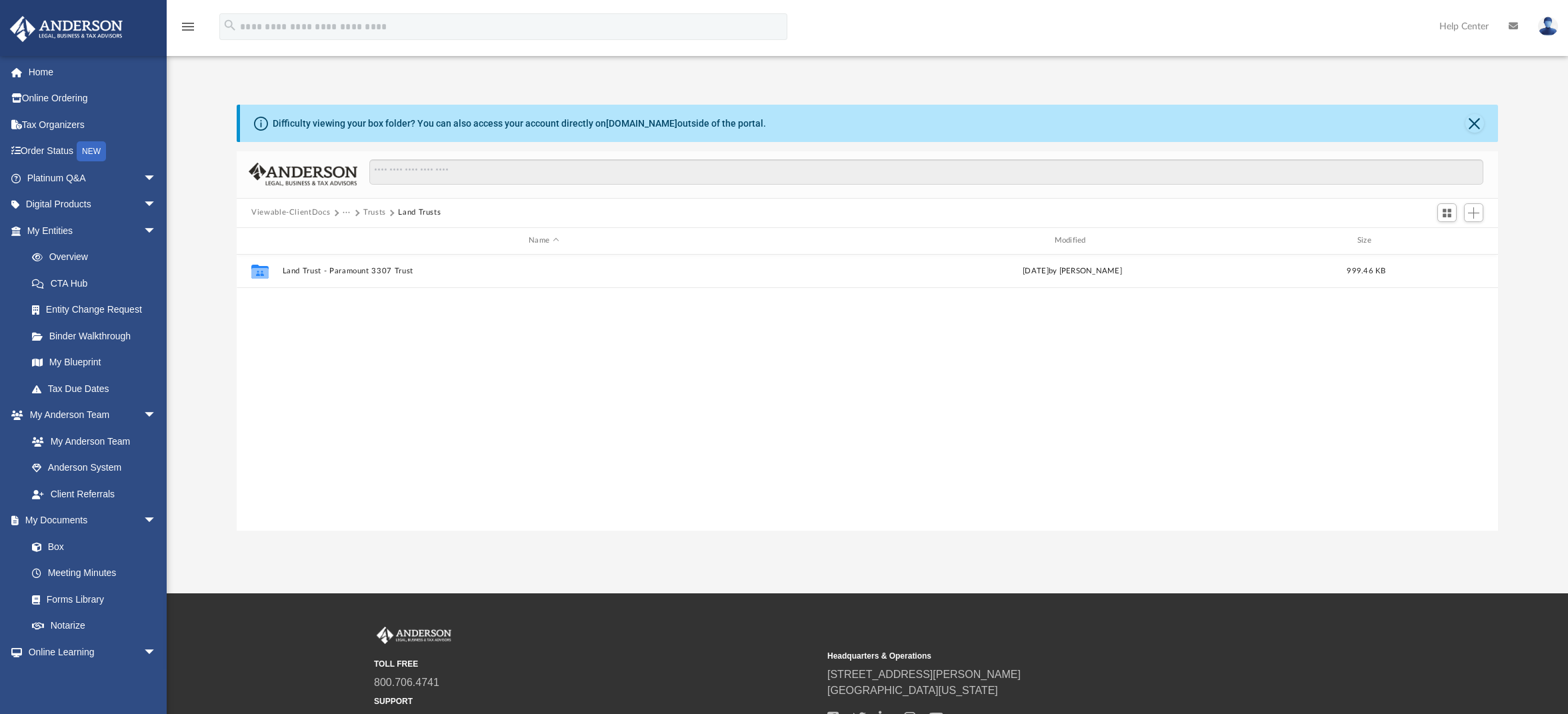
click at [348, 213] on button "···" at bounding box center [347, 212] width 9 height 12
click at [362, 234] on li "Law" at bounding box center [358, 236] width 16 height 14
